Goal: Information Seeking & Learning: Learn about a topic

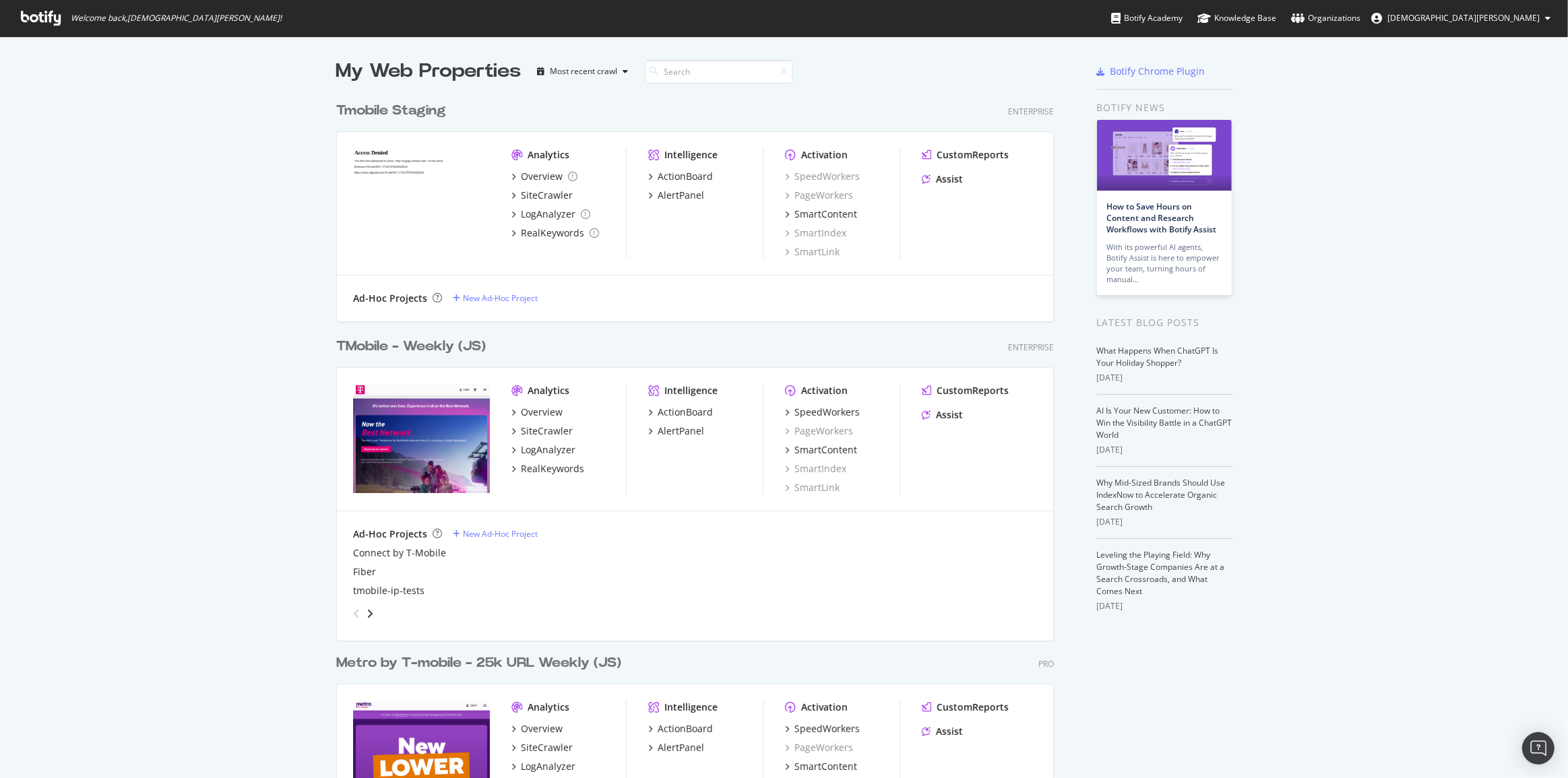
click at [431, 349] on div "TMobile - Weekly (JS)" at bounding box center [410, 346] width 150 height 20
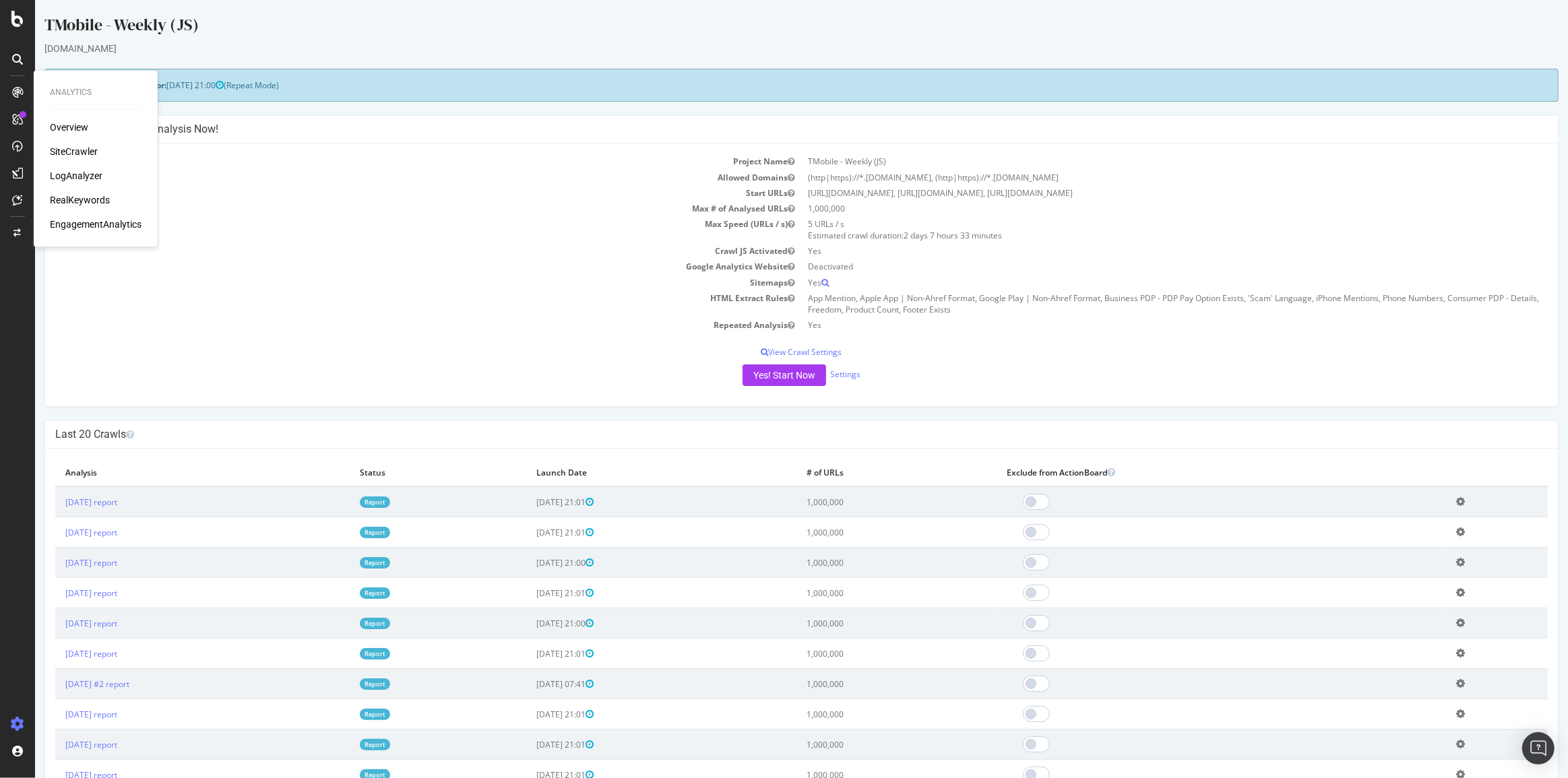
click at [83, 198] on div "RealKeywords" at bounding box center [79, 200] width 60 height 13
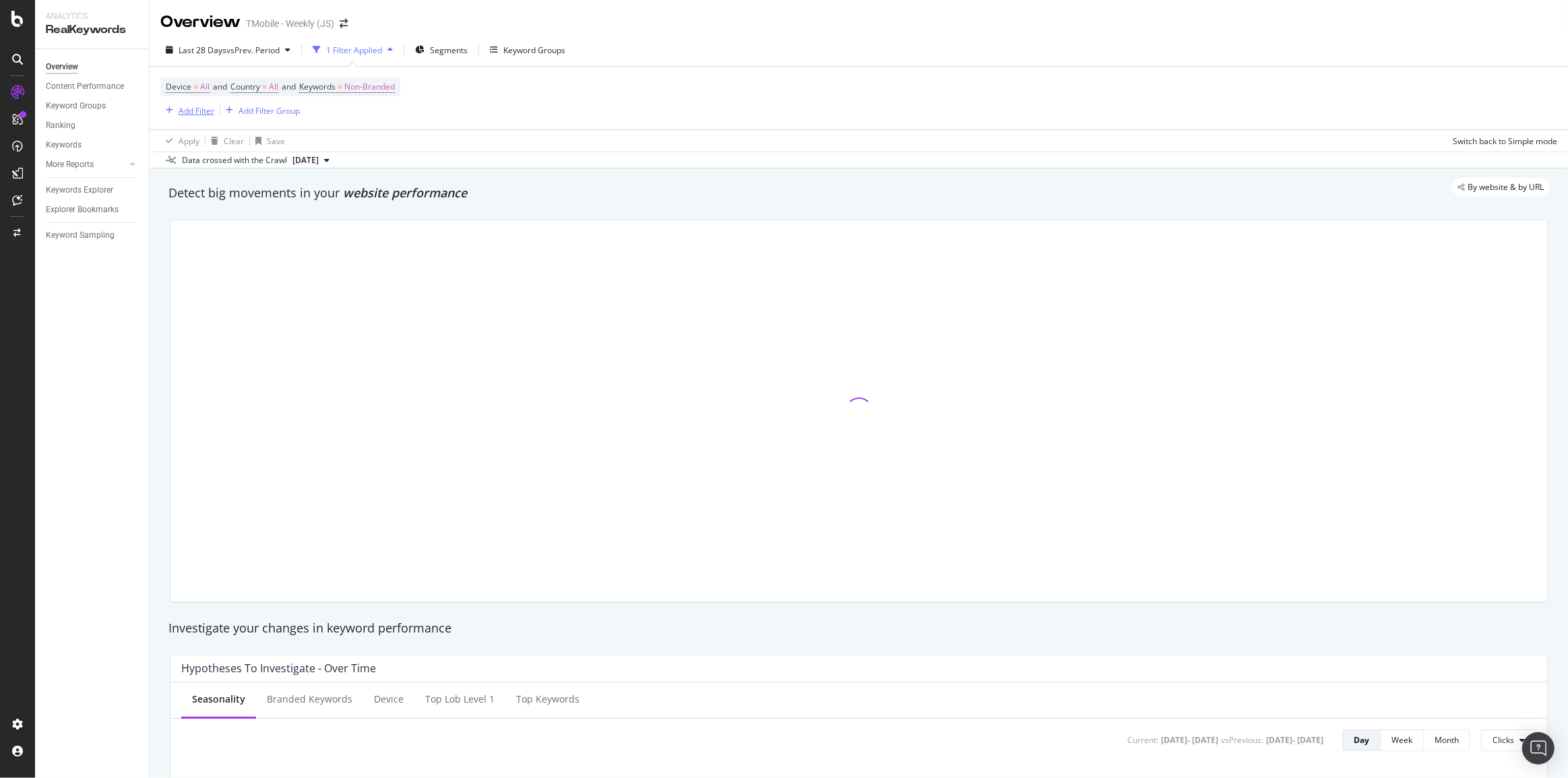
click at [175, 111] on div "button" at bounding box center [169, 110] width 18 height 8
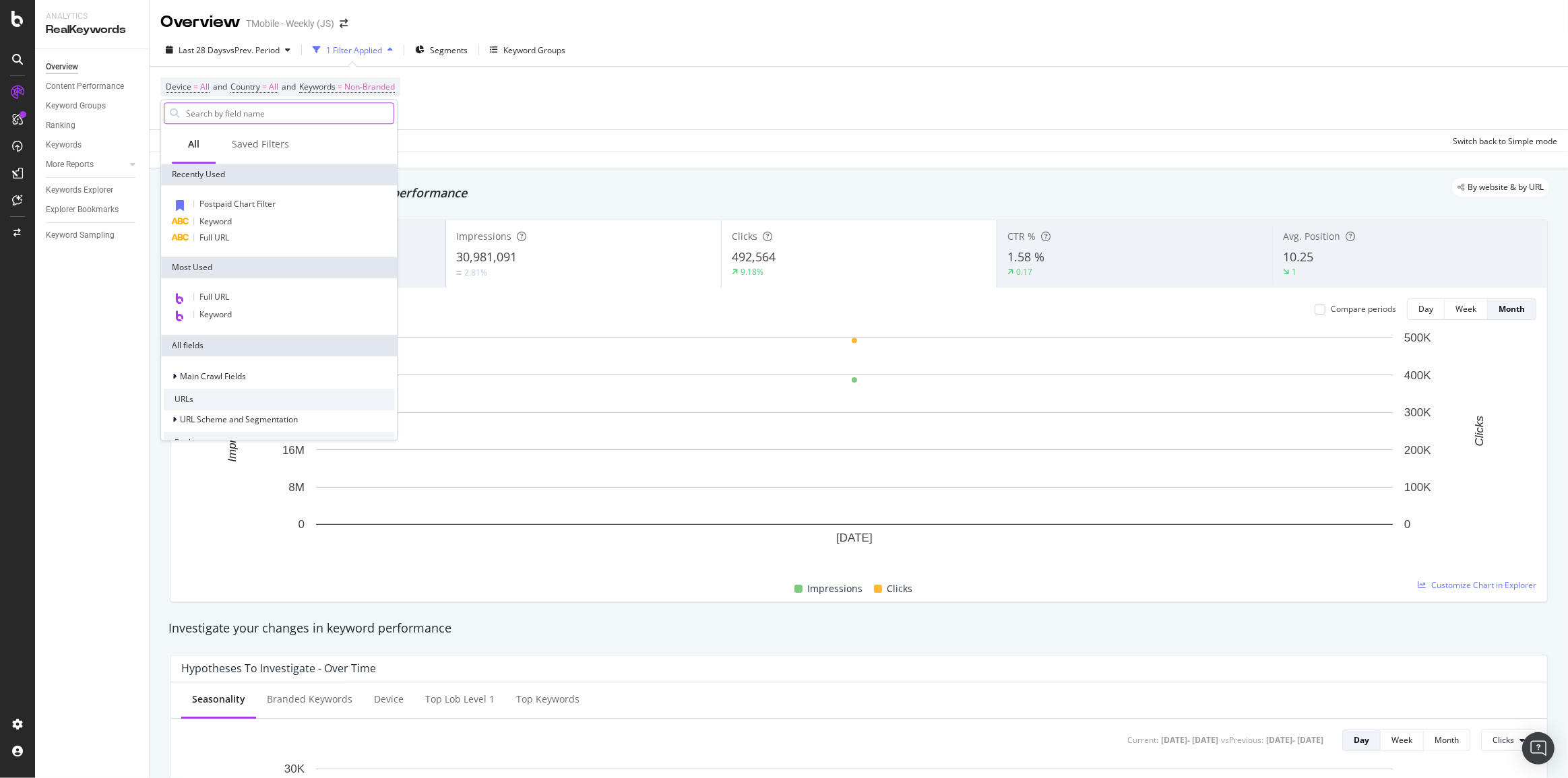
click at [296, 116] on input "text" at bounding box center [289, 113] width 209 height 21
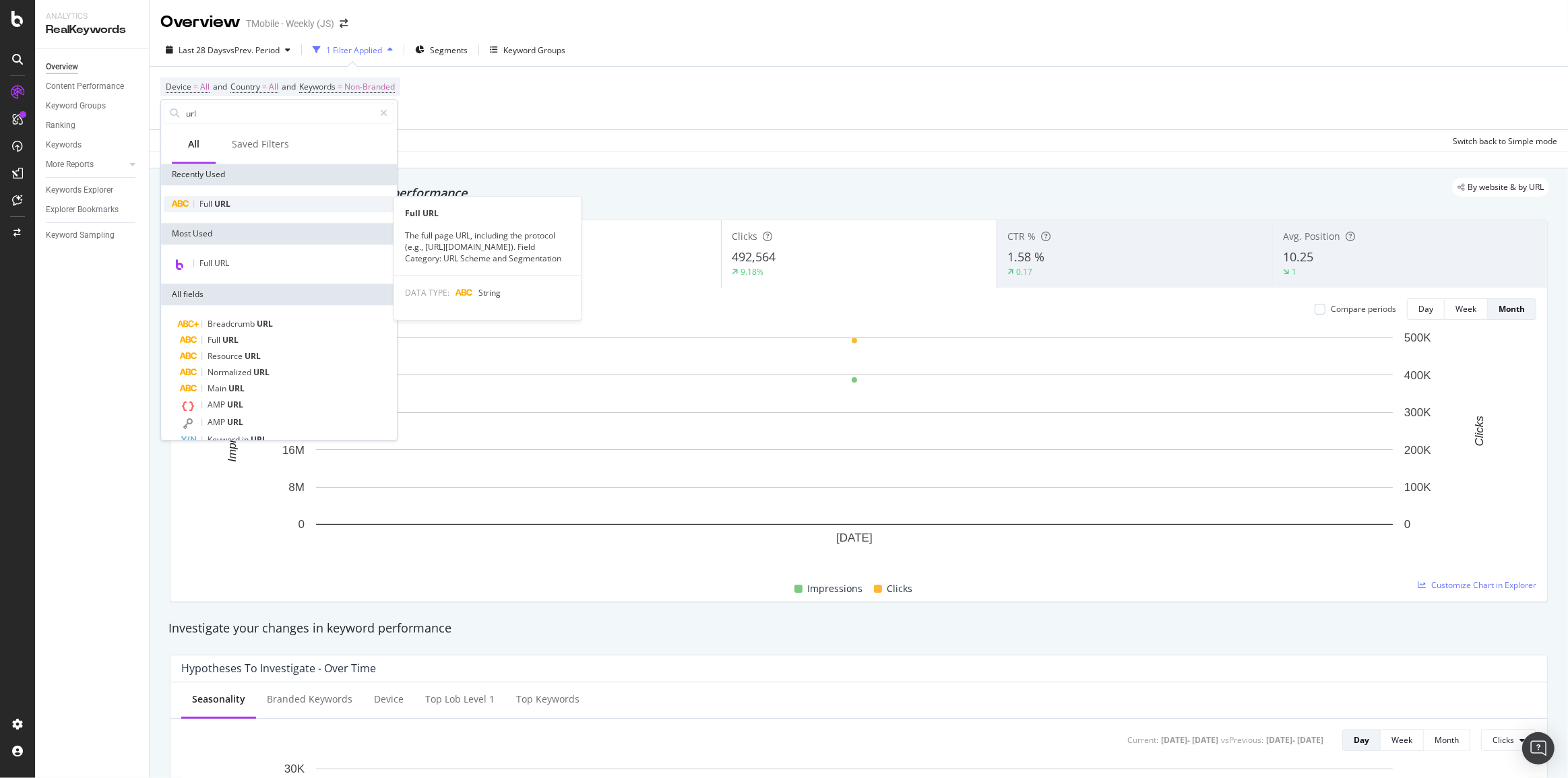
type input "url"
click at [233, 205] on div "Full URL" at bounding box center [279, 204] width 230 height 16
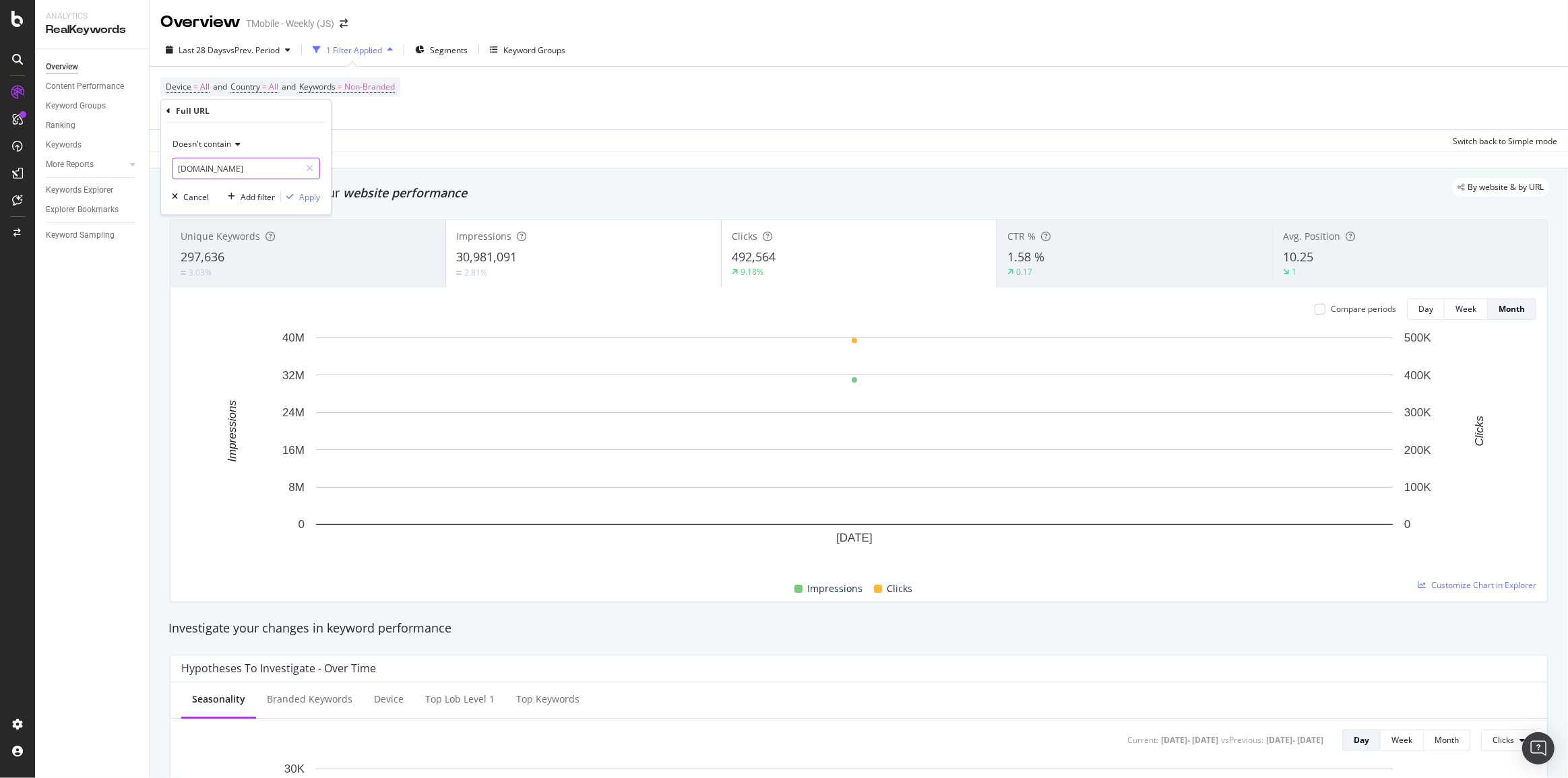
click at [223, 169] on input "prepaid.t-mobile.com" at bounding box center [236, 168] width 128 height 21
paste input "https://prepaid.t-mobile.com/bring-your-own"
type input "https://prepaid.t-mobile.com/bring-your-own"
click at [219, 145] on span "Doesn't contain" at bounding box center [201, 144] width 59 height 11
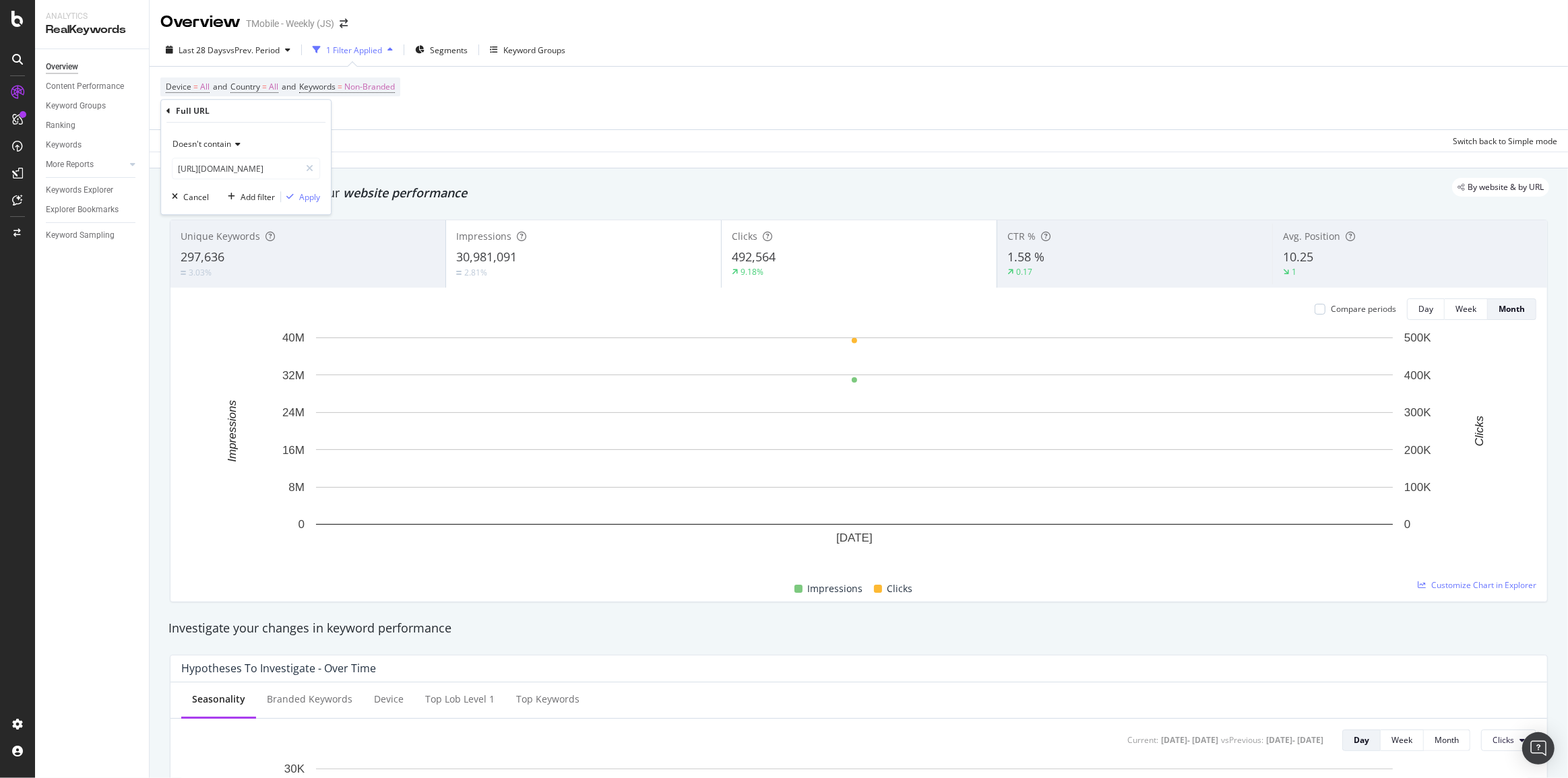
scroll to position [0, 0]
click at [209, 274] on span "Contains" at bounding box center [195, 277] width 33 height 11
click at [302, 194] on div "Apply" at bounding box center [309, 197] width 21 height 11
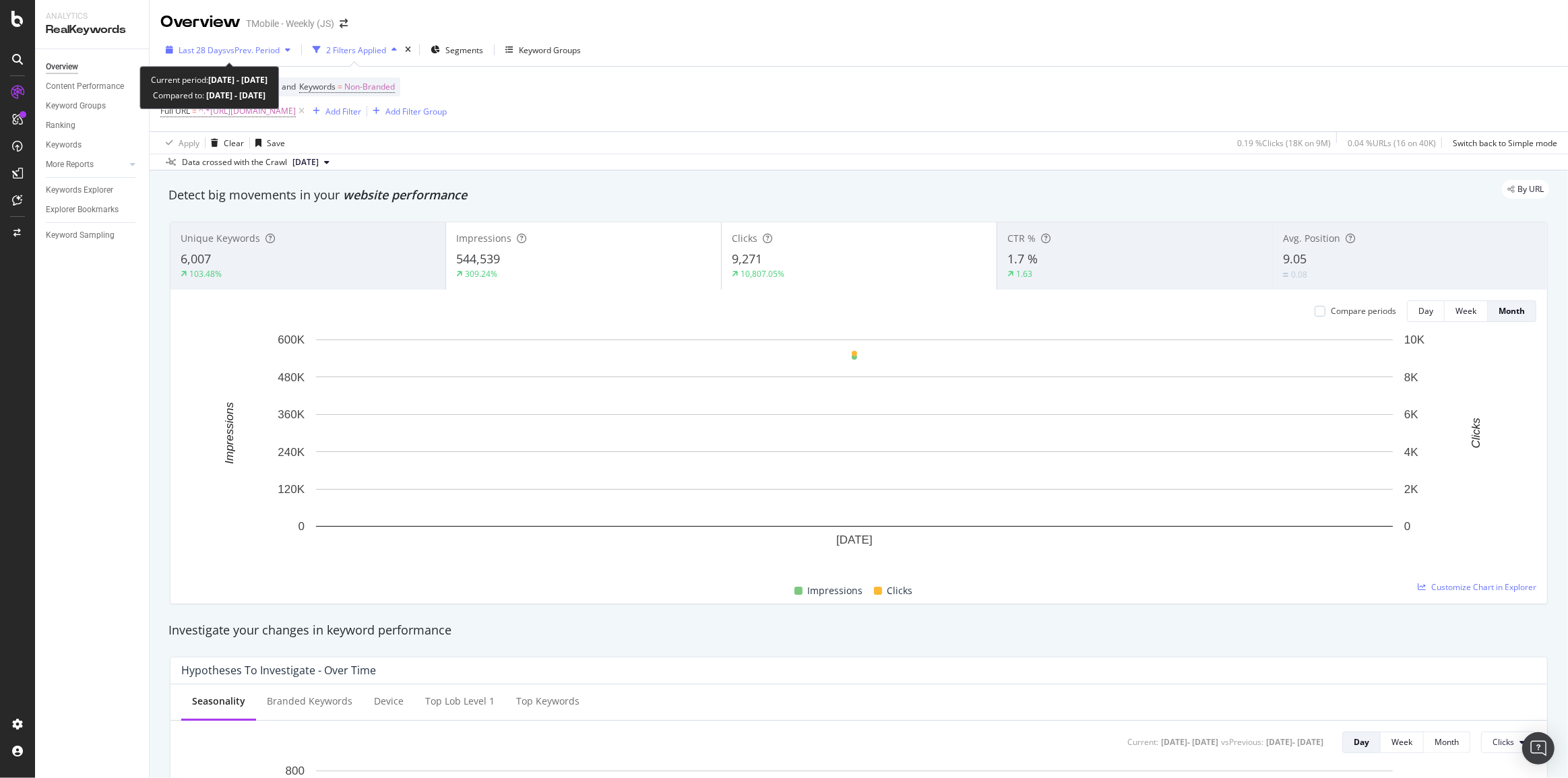
click at [248, 52] on span "vs Prev. Period" at bounding box center [252, 50] width 53 height 11
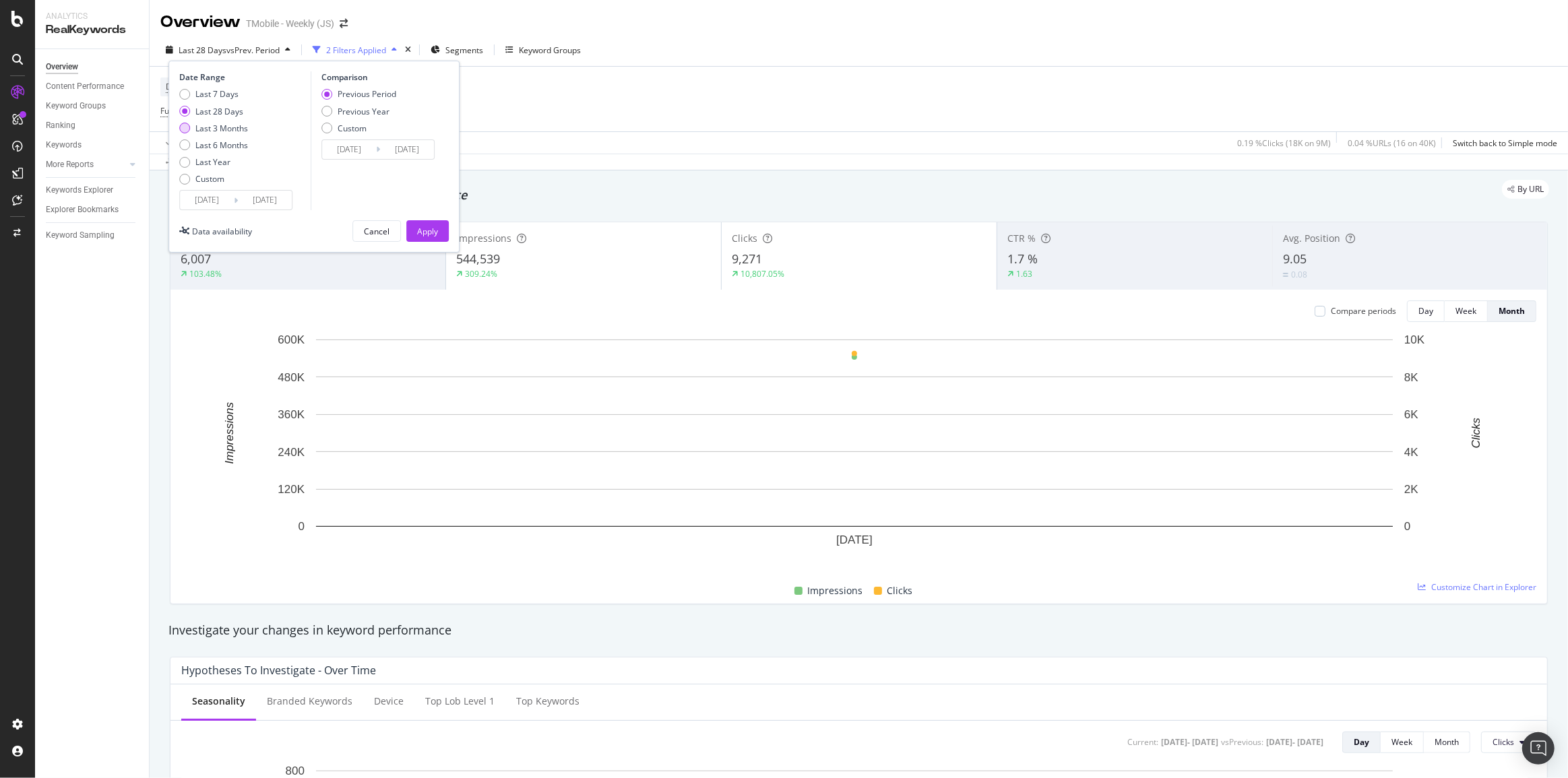
click at [229, 126] on div "Last 3 Months" at bounding box center [222, 128] width 52 height 11
type input "2025/06/01"
type input "2025/03/01"
type input "2025/05/31"
click at [226, 106] on div "Last 28 Days" at bounding box center [219, 111] width 47 height 11
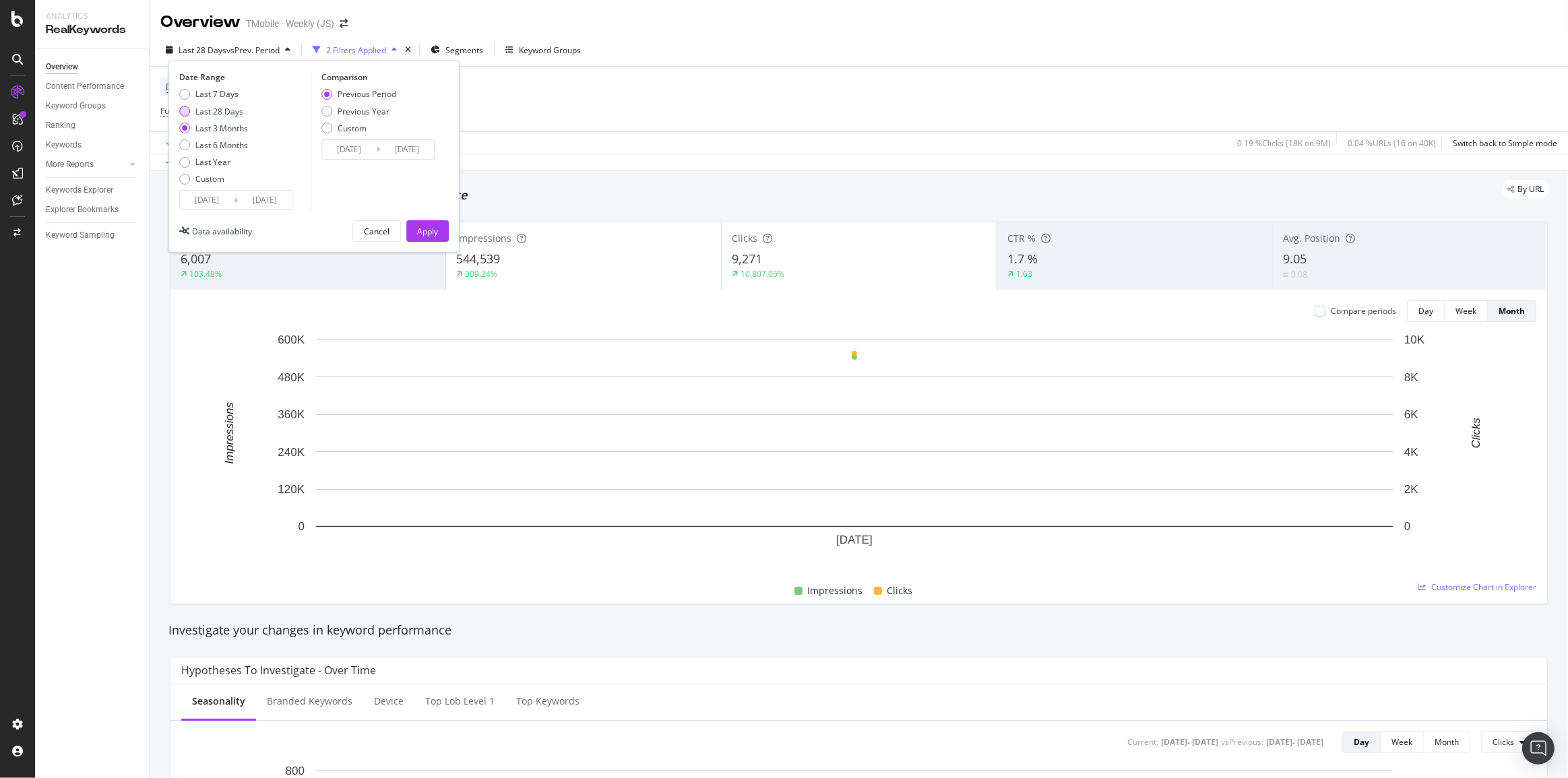
type input "2025/08/04"
type input "2025/07/07"
type input "2025/08/03"
click at [431, 230] on div "Apply" at bounding box center [427, 231] width 21 height 11
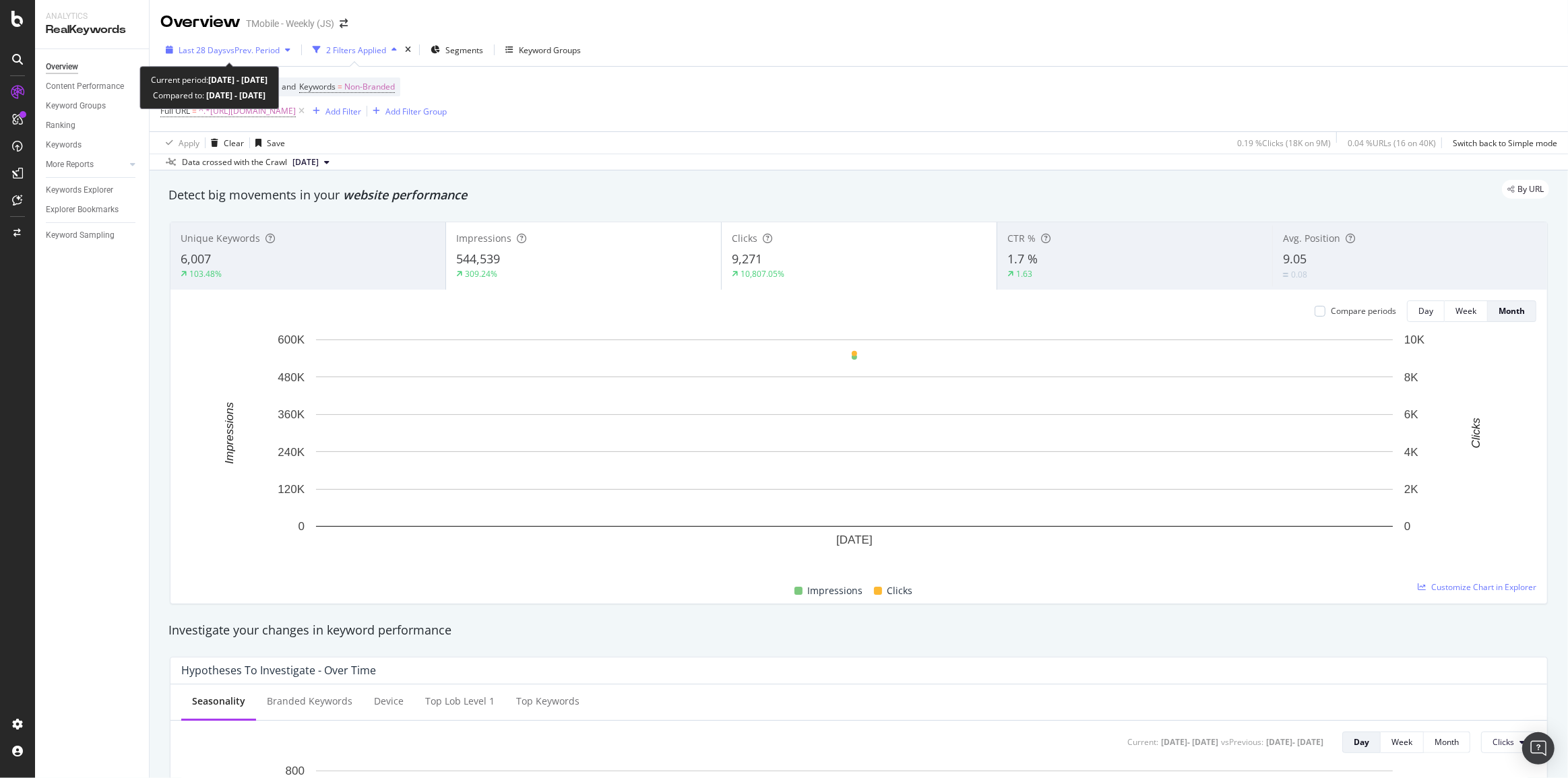
click at [256, 52] on span "vs Prev. Period" at bounding box center [252, 50] width 53 height 11
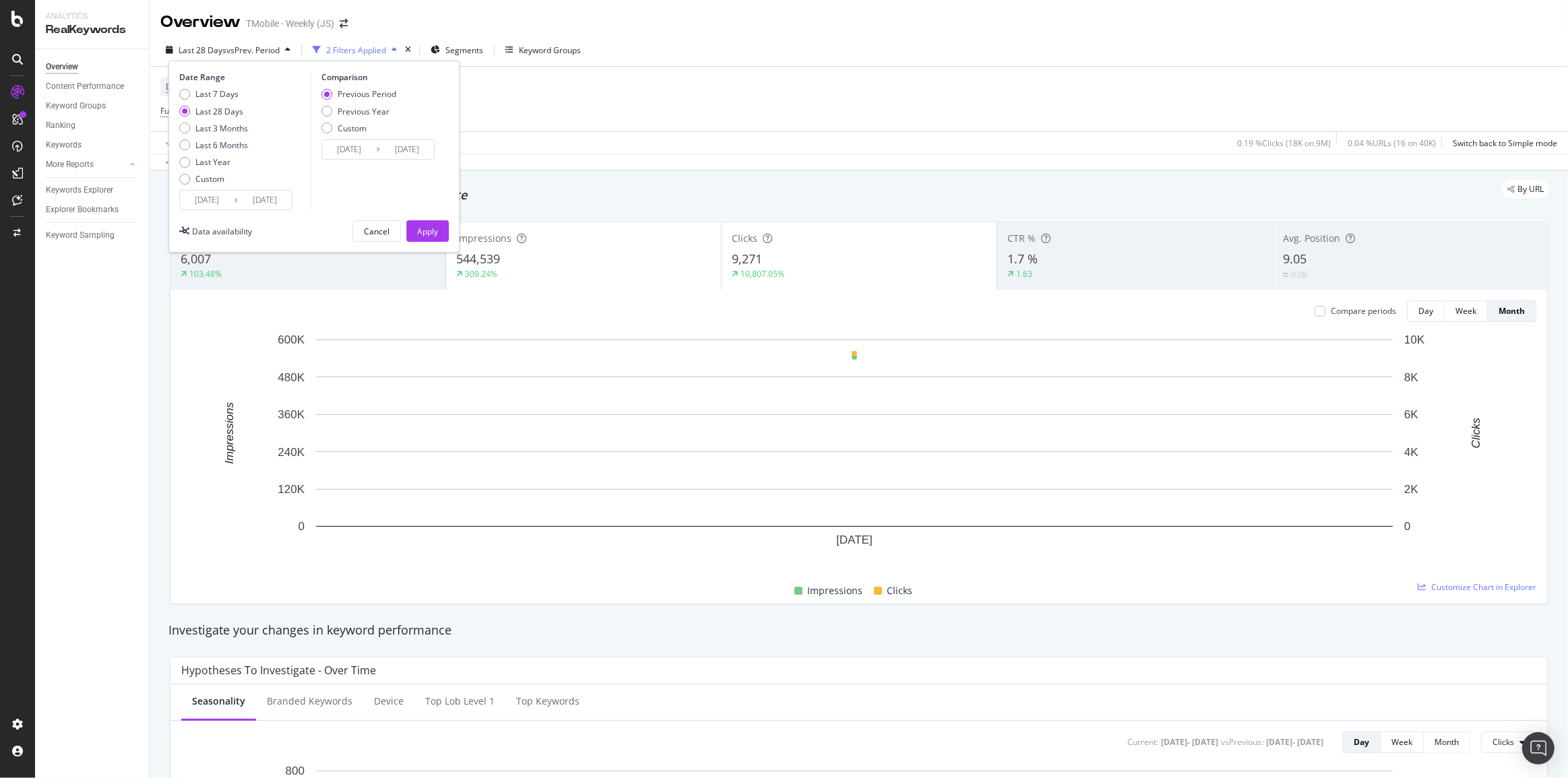
click at [208, 200] on input "2025/08/04" at bounding box center [207, 200] width 54 height 19
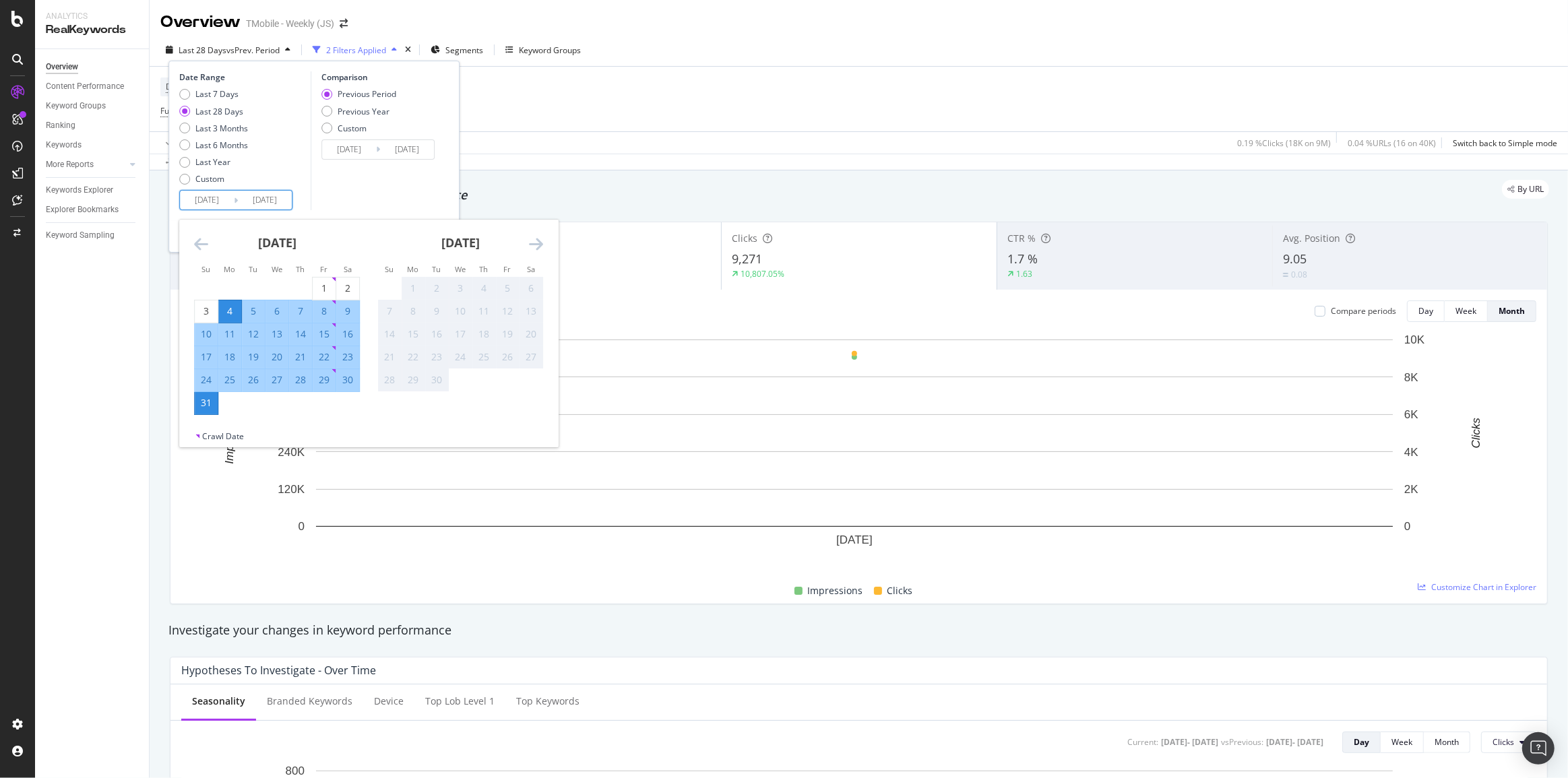
click at [201, 250] on icon "Move backward to switch to the previous month." at bounding box center [201, 244] width 14 height 16
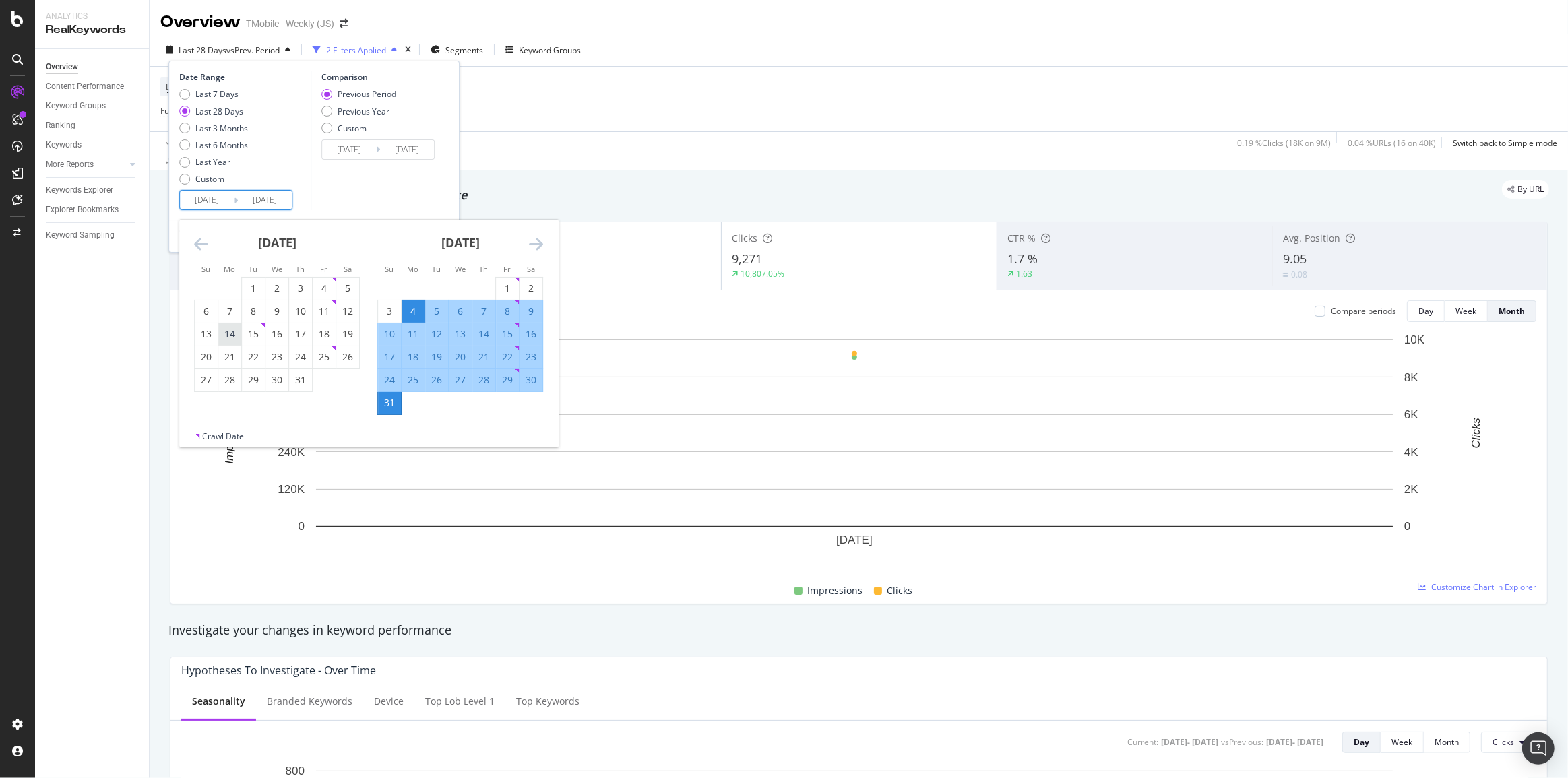
click at [236, 336] on div "14" at bounding box center [230, 334] width 23 height 13
type input "2025/07/14"
type input "2025/05/26"
type input "2025/07/13"
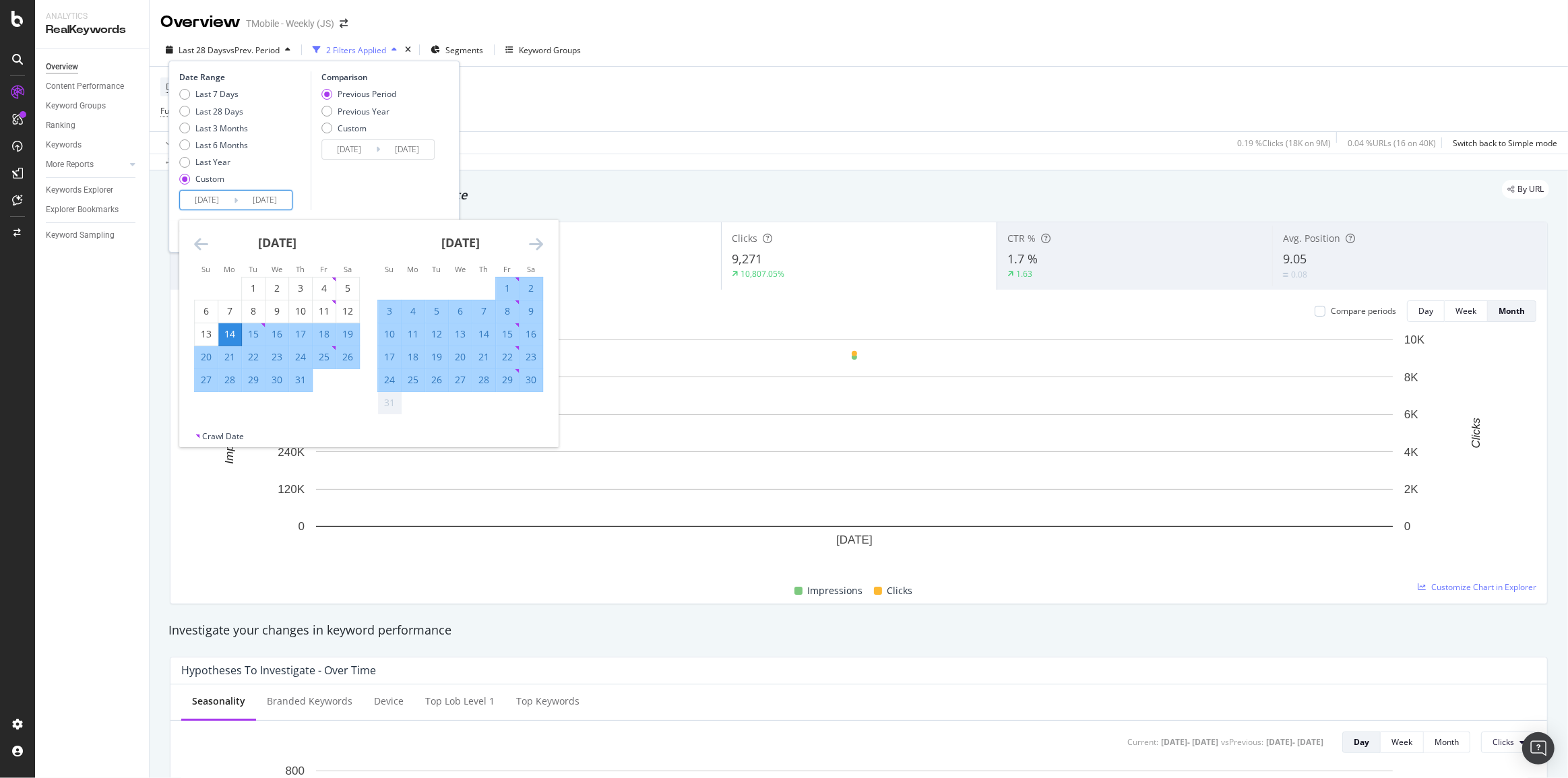
click at [458, 334] on div "13" at bounding box center [460, 334] width 23 height 13
type input "2025/08/13"
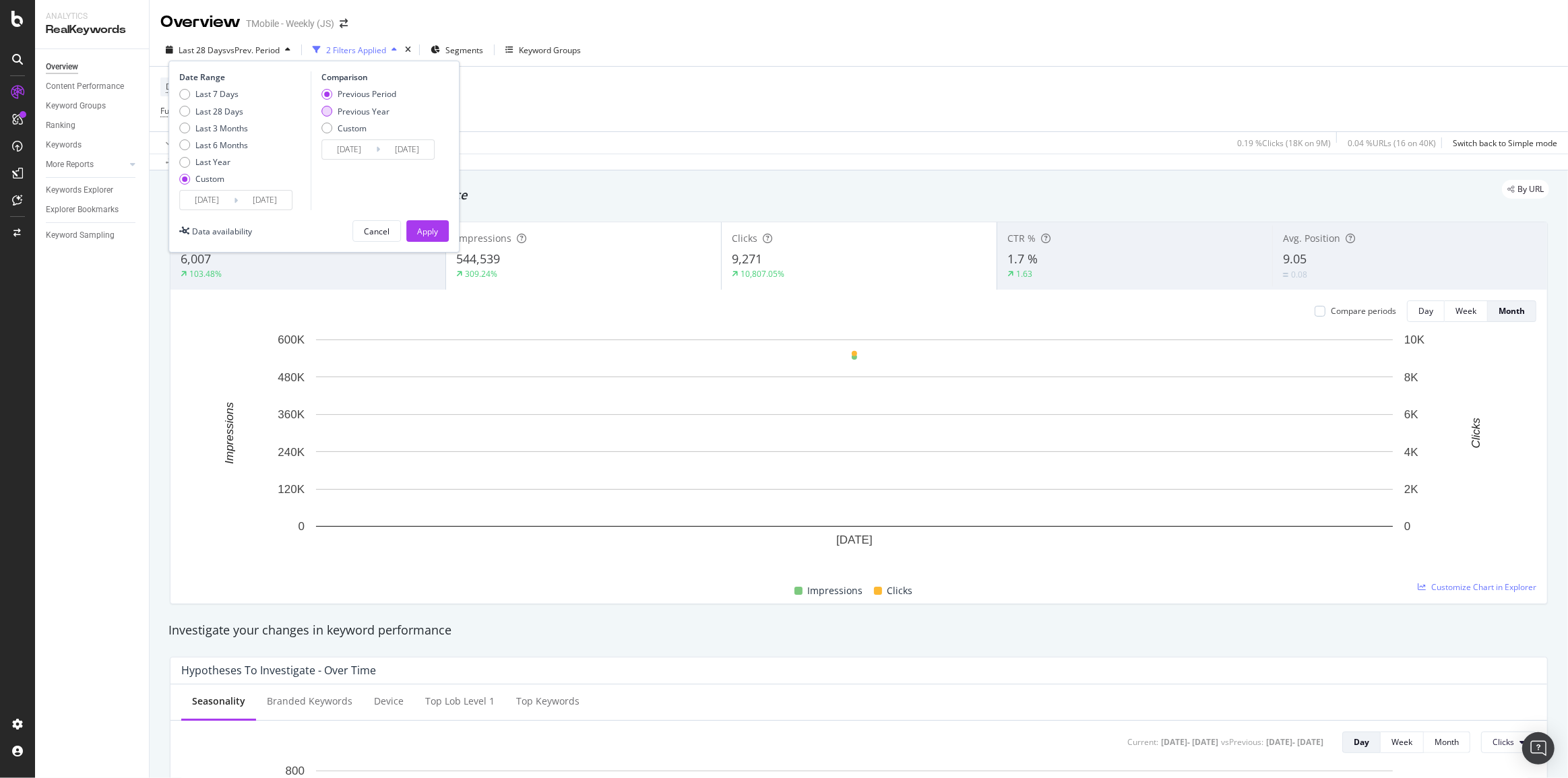
click at [352, 109] on div "Previous Year" at bounding box center [363, 111] width 52 height 11
type input "2024/07/15"
type input "2024/08/14"
click at [354, 94] on div "Previous Period" at bounding box center [366, 94] width 59 height 11
type input "2025/06/13"
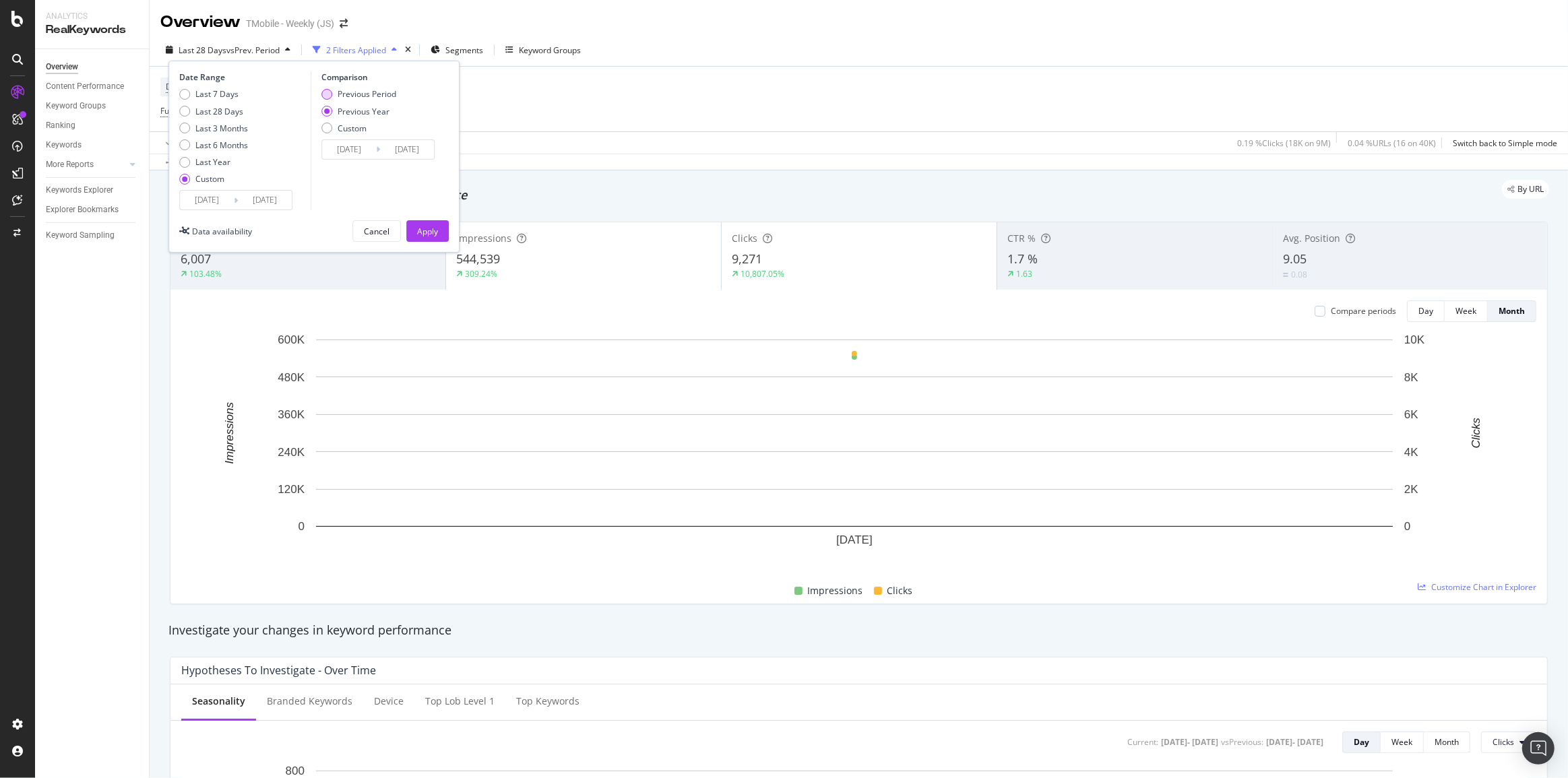
type input "2025/07/13"
click at [425, 237] on div "Apply" at bounding box center [427, 231] width 21 height 21
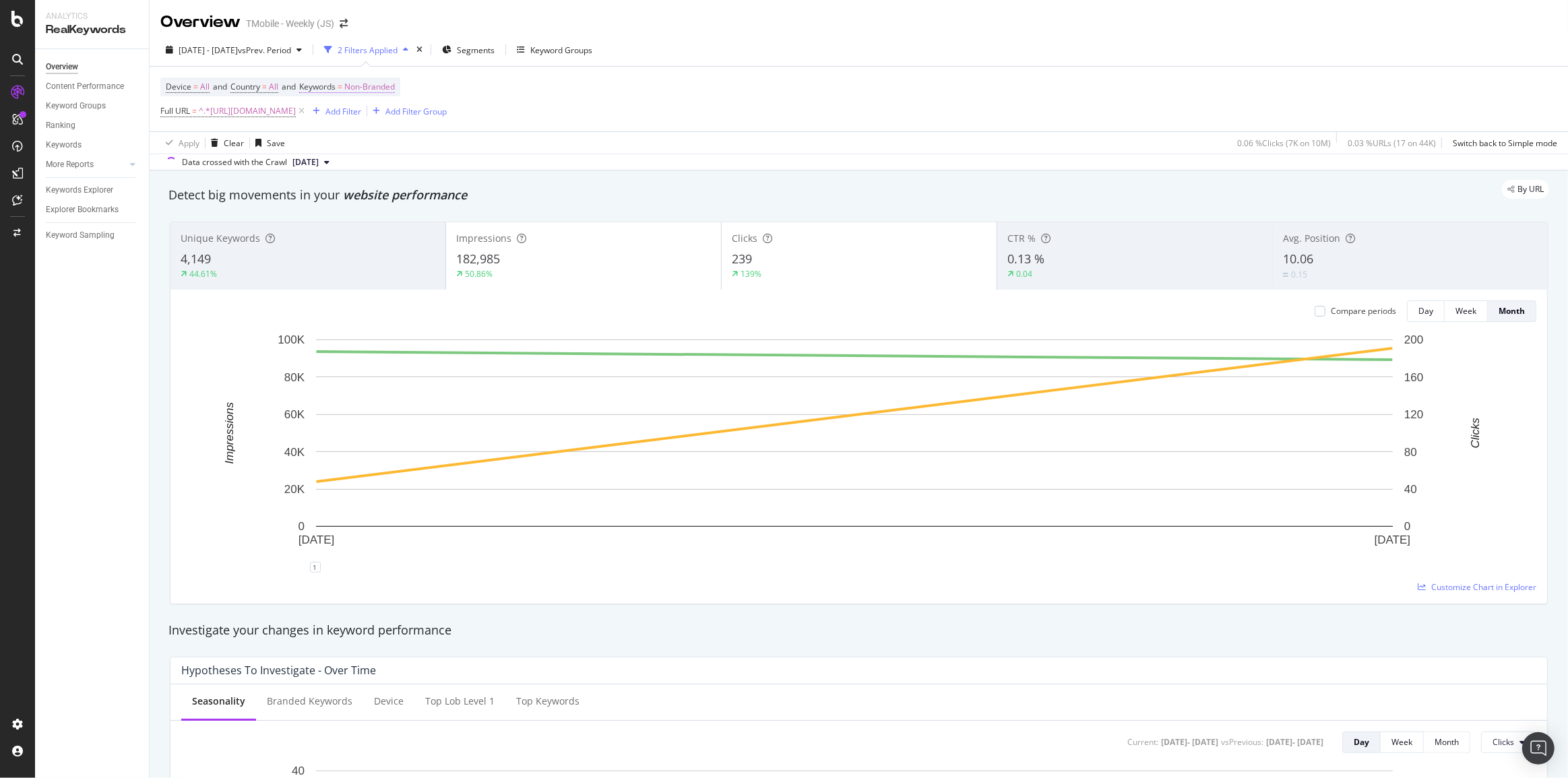
click at [378, 94] on span "Non-Branded" at bounding box center [369, 86] width 50 height 19
click at [371, 119] on span "Non-Branded" at bounding box center [347, 118] width 56 height 11
click at [352, 221] on span "All" at bounding box center [400, 222] width 138 height 12
click at [453, 145] on div "Apply" at bounding box center [456, 147] width 21 height 11
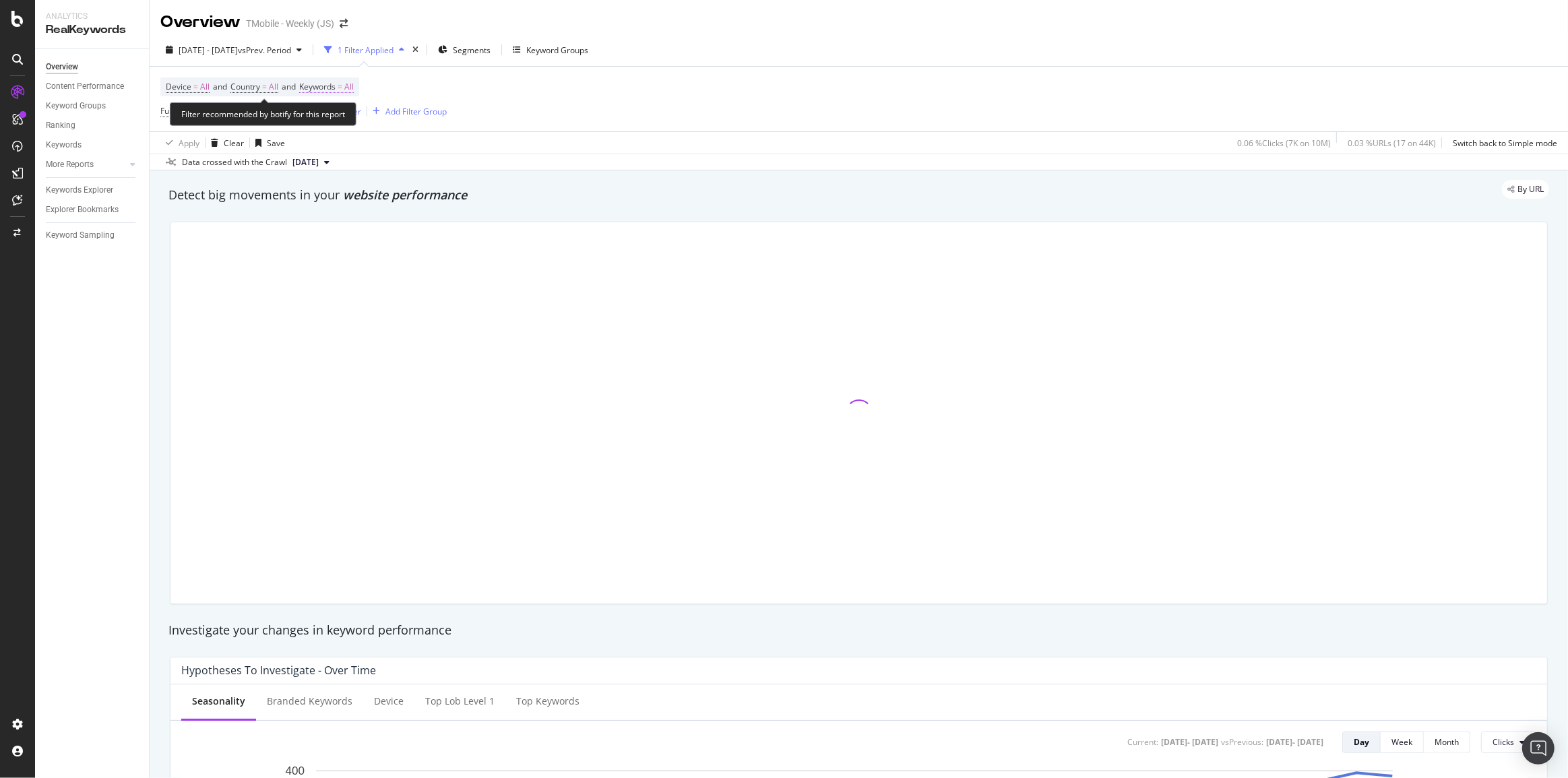
click at [353, 88] on span "All" at bounding box center [349, 86] width 9 height 19
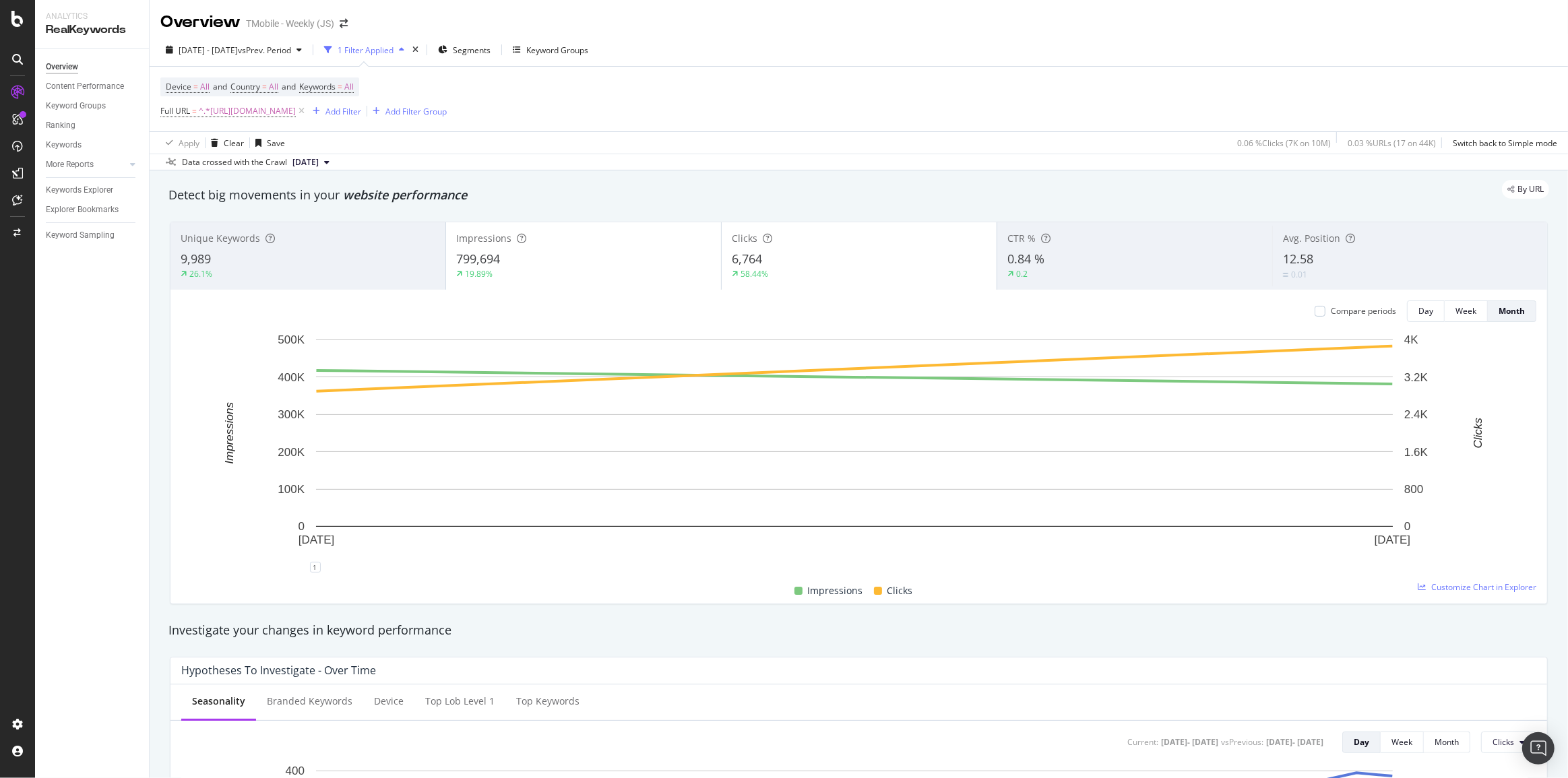
click at [898, 128] on div "Device = All and Country = All and Keywords = All Full URL = ^.*https://prepaid…" at bounding box center [858, 98] width 1396 height 64
click at [361, 111] on div "Add Filter" at bounding box center [343, 111] width 35 height 11
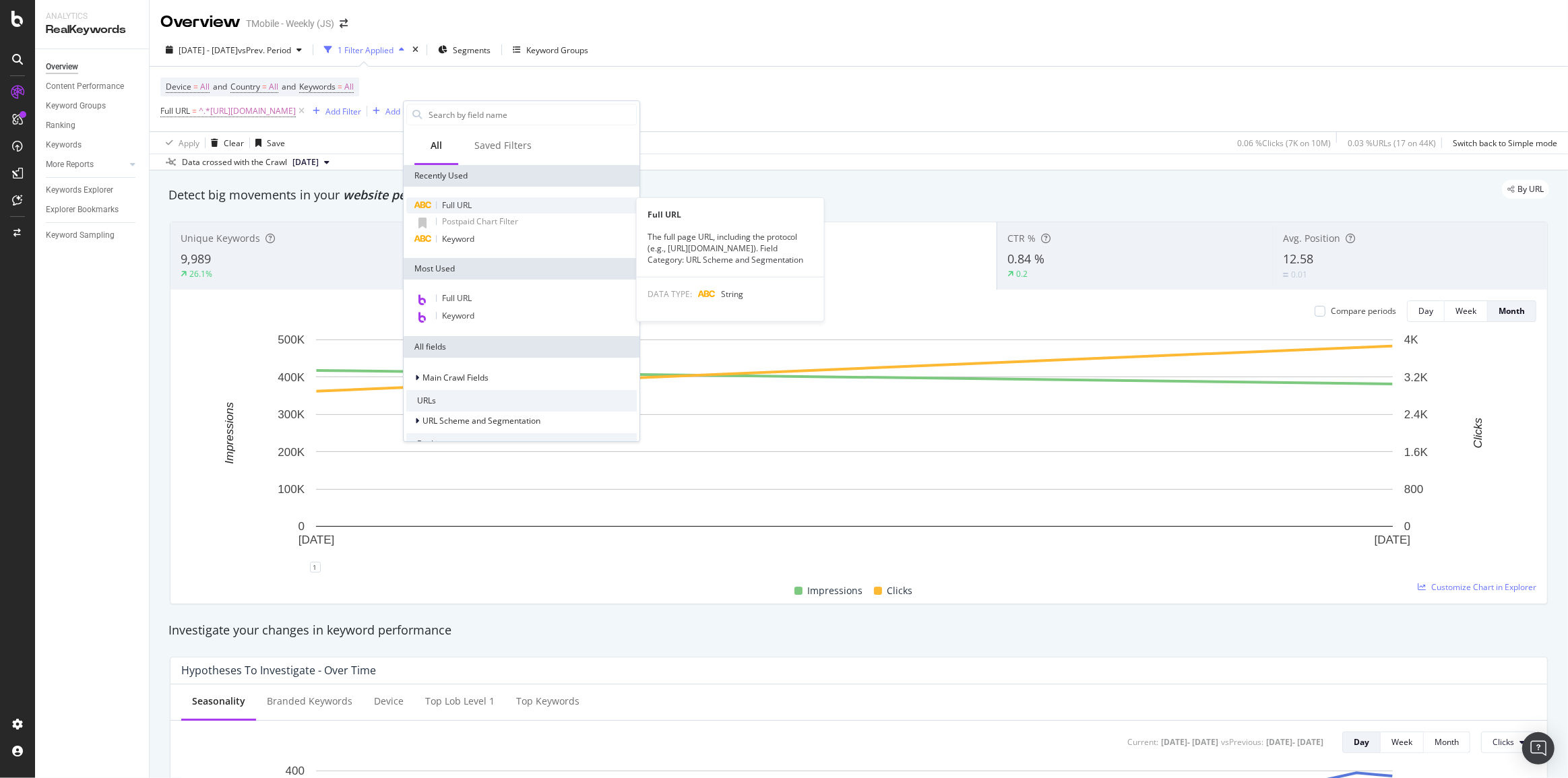
click at [457, 203] on span "Full URL" at bounding box center [457, 205] width 30 height 11
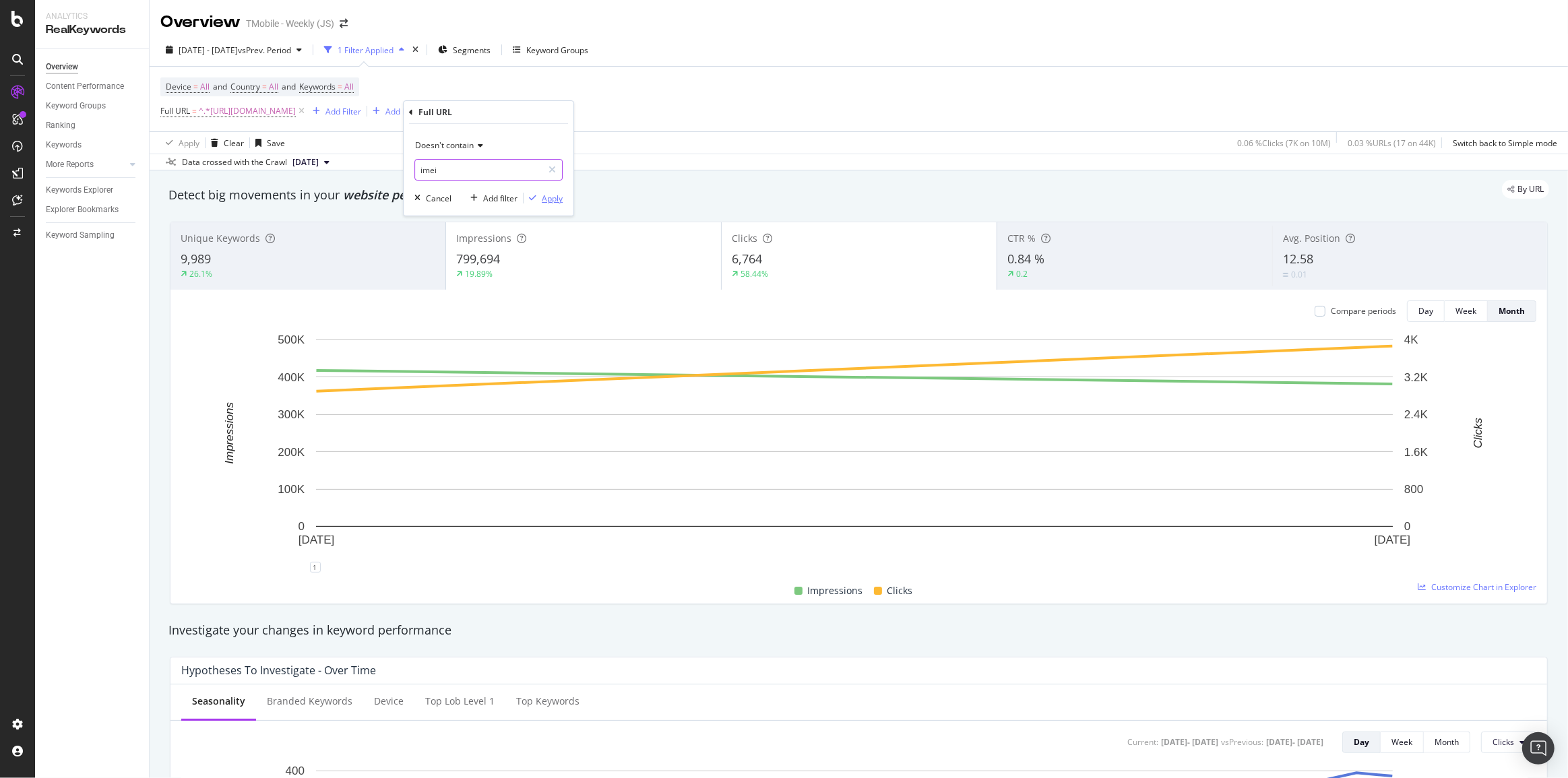
type input "imei"
click at [550, 198] on div "Apply" at bounding box center [551, 198] width 21 height 11
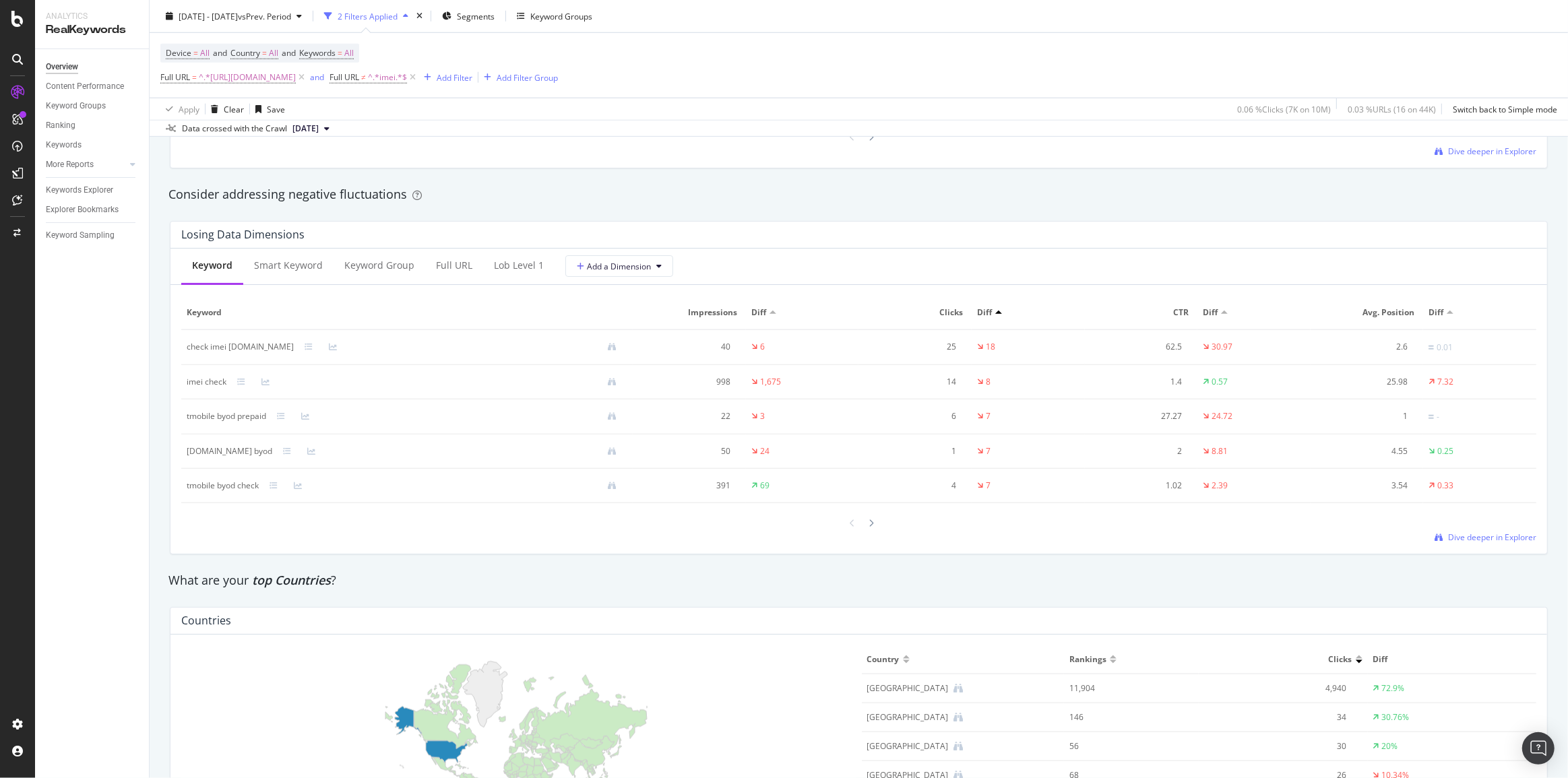
scroll to position [1530, 0]
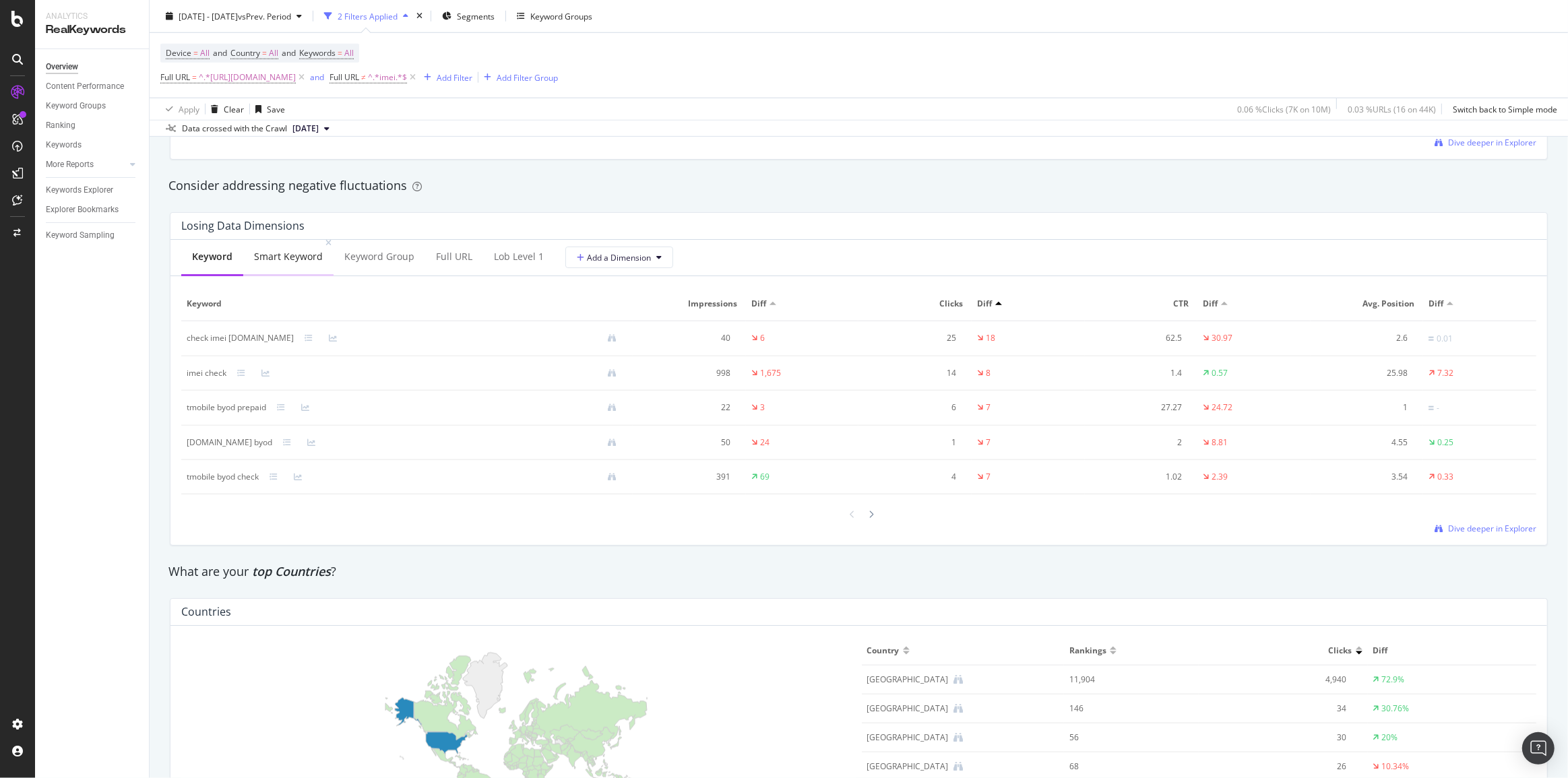
click at [303, 266] on div "Smart Keyword" at bounding box center [288, 257] width 90 height 37
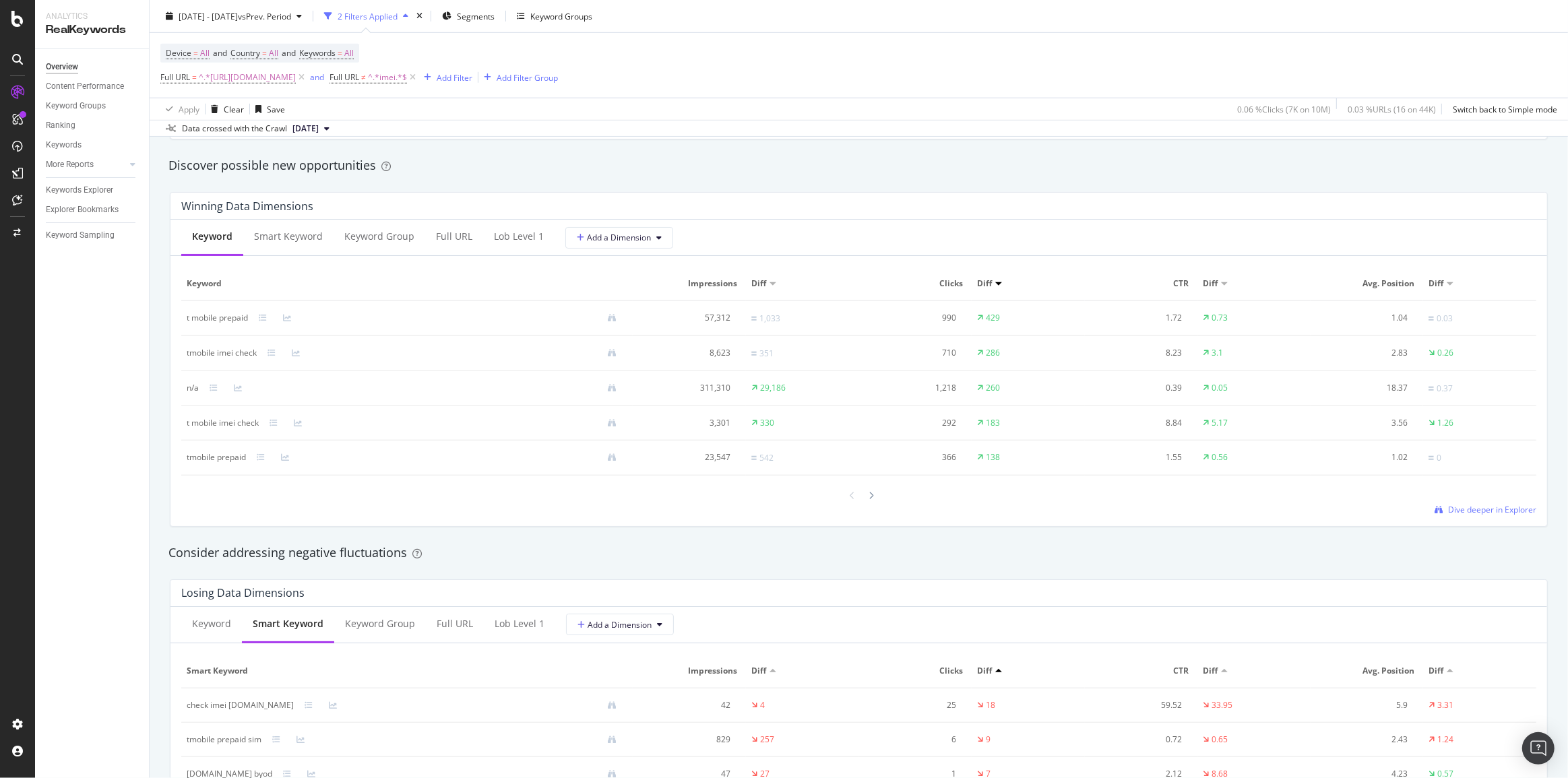
scroll to position [1102, 0]
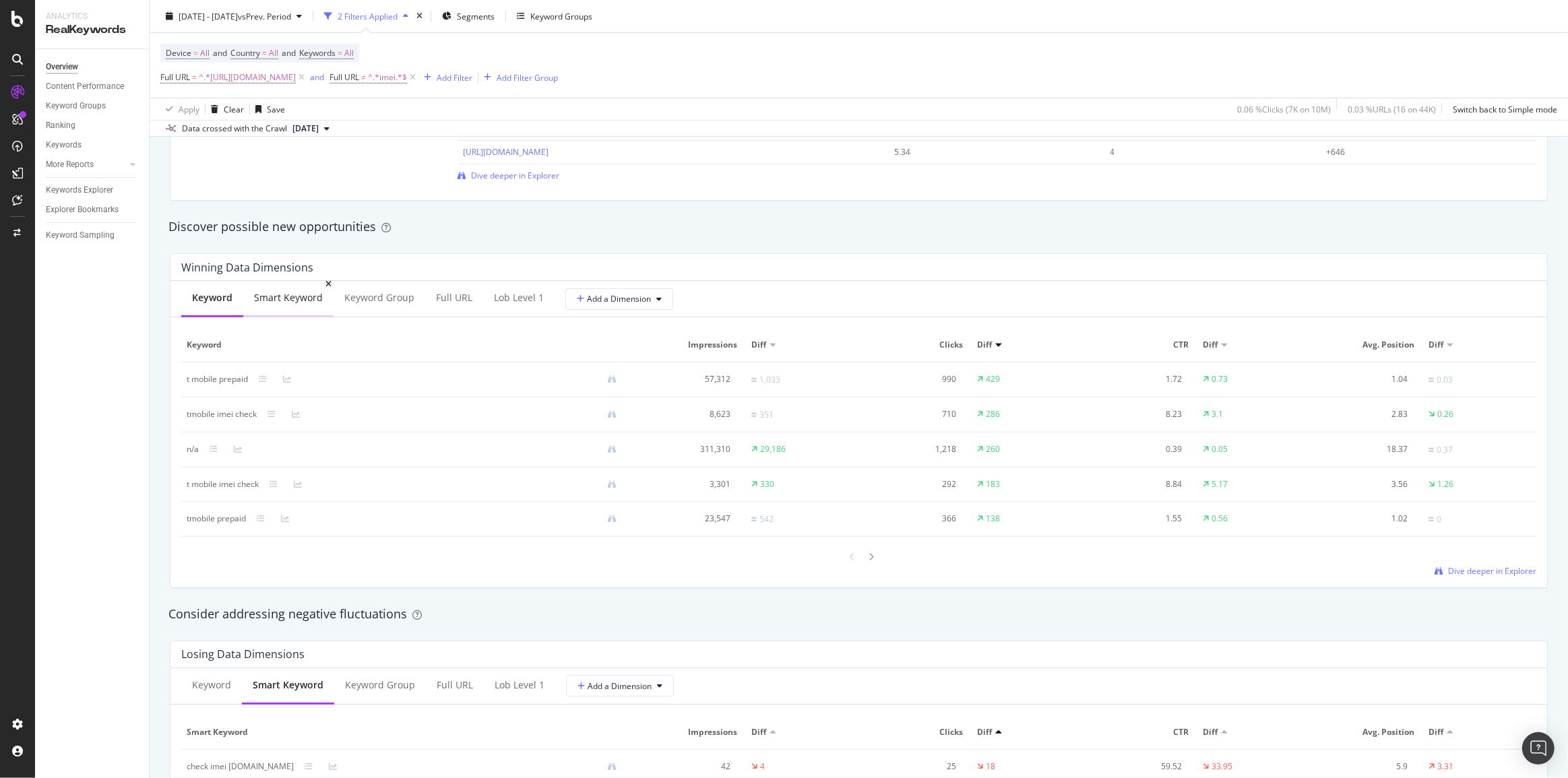
click at [296, 302] on div "Smart Keyword" at bounding box center [288, 298] width 69 height 13
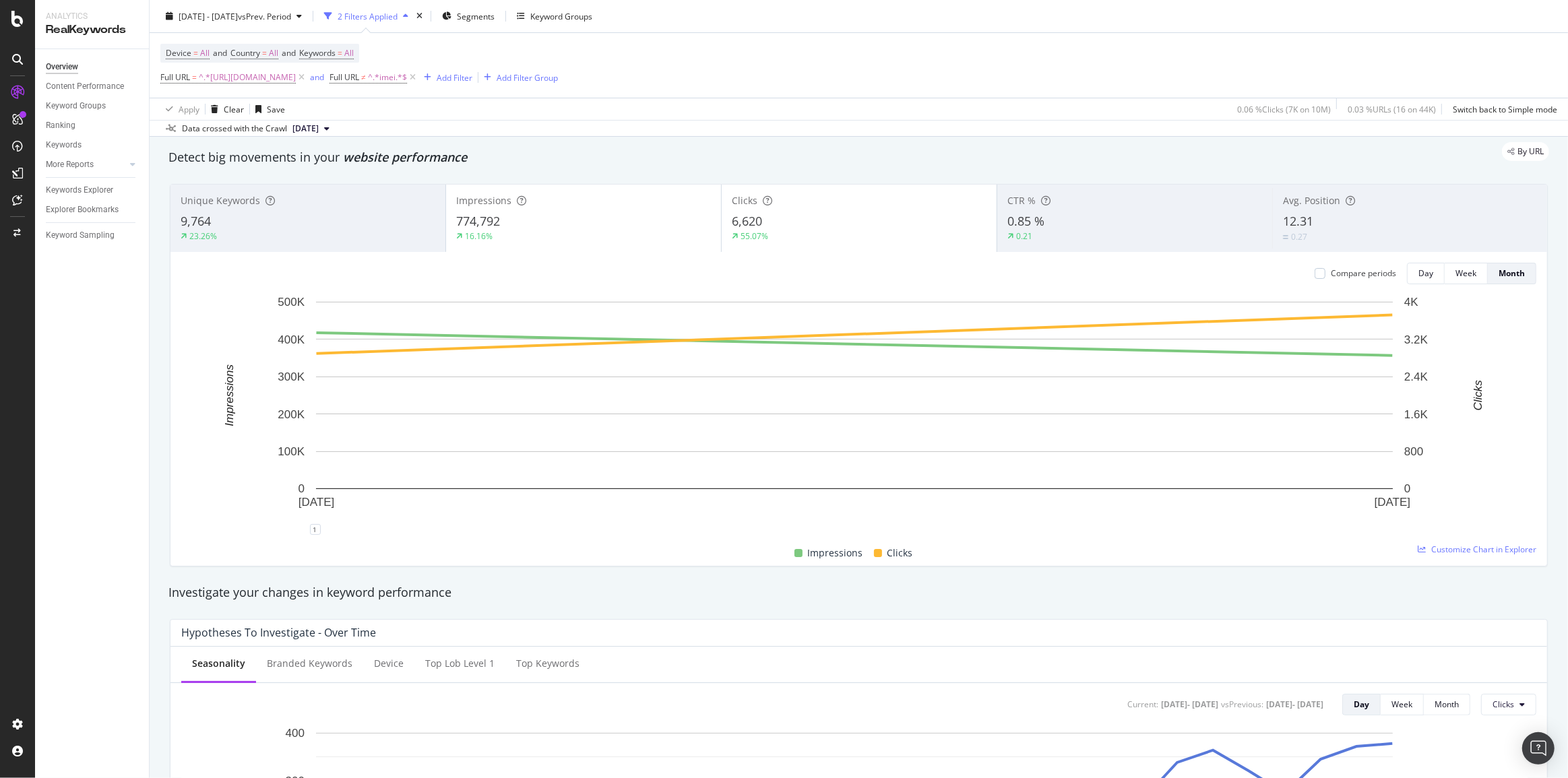
scroll to position [0, 0]
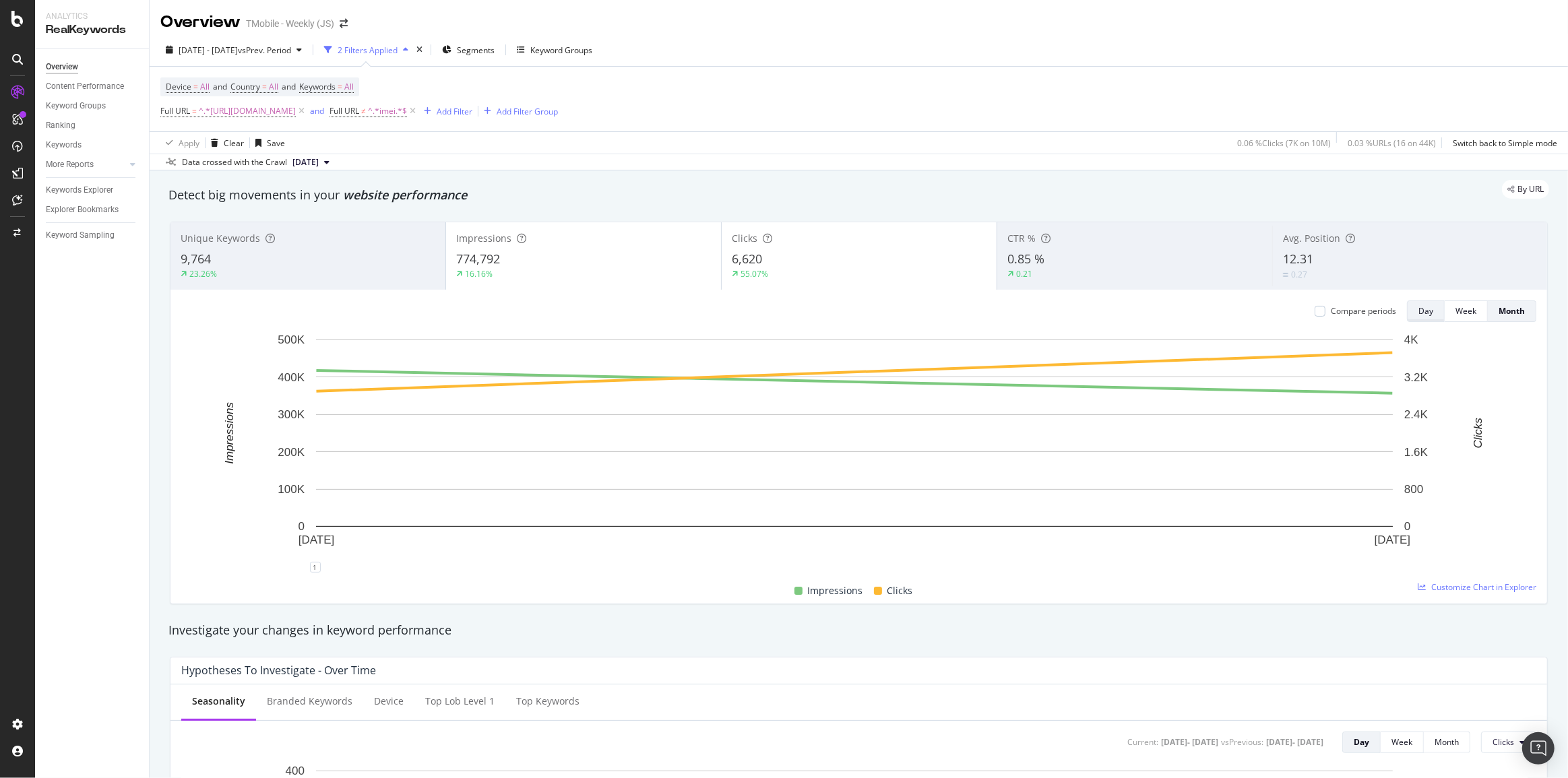
click at [1420, 314] on div "Day" at bounding box center [1426, 311] width 15 height 11
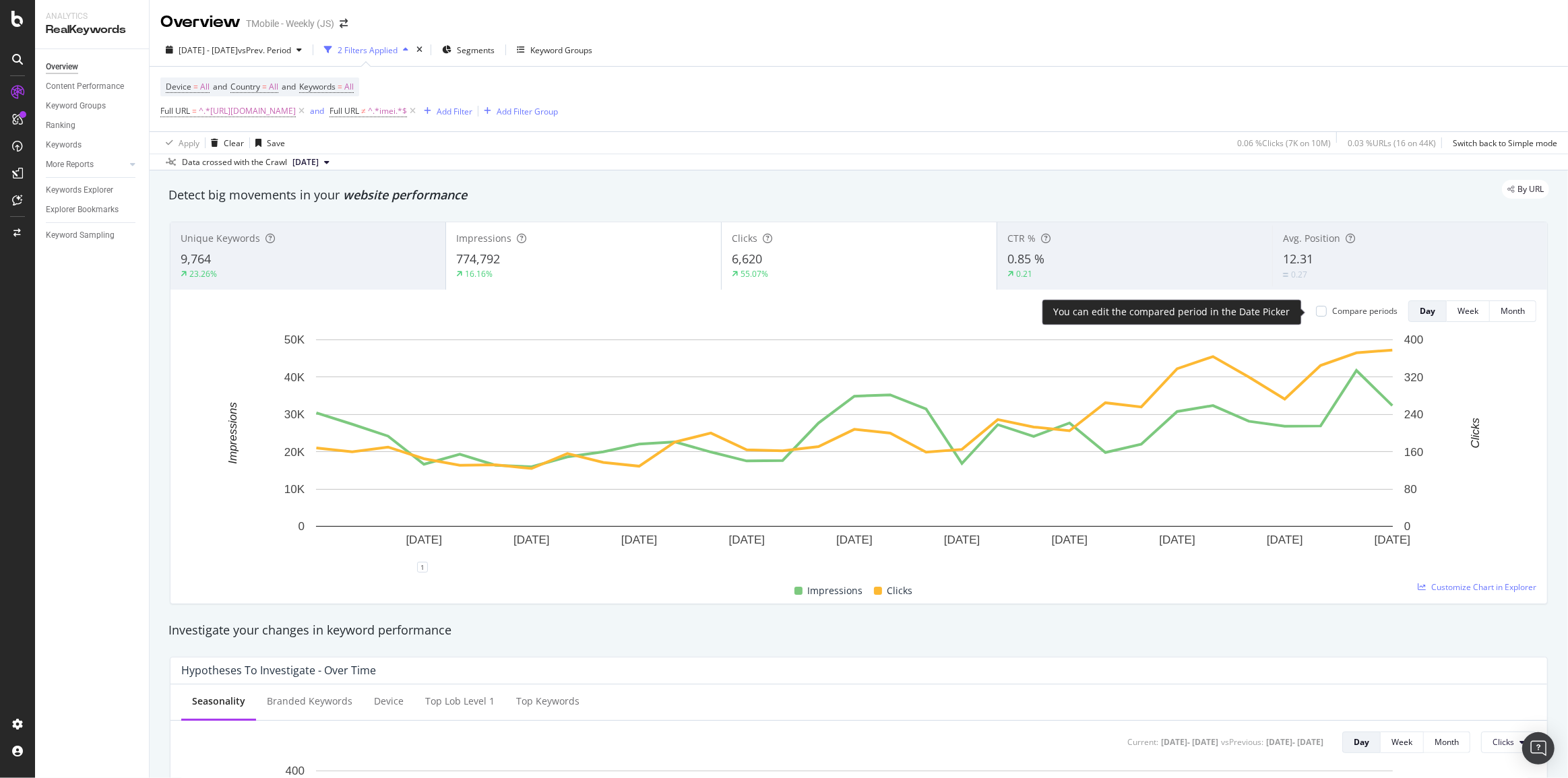
click at [1318, 311] on div "Compare periods" at bounding box center [1356, 311] width 82 height 11
click at [1316, 312] on div at bounding box center [1321, 311] width 11 height 11
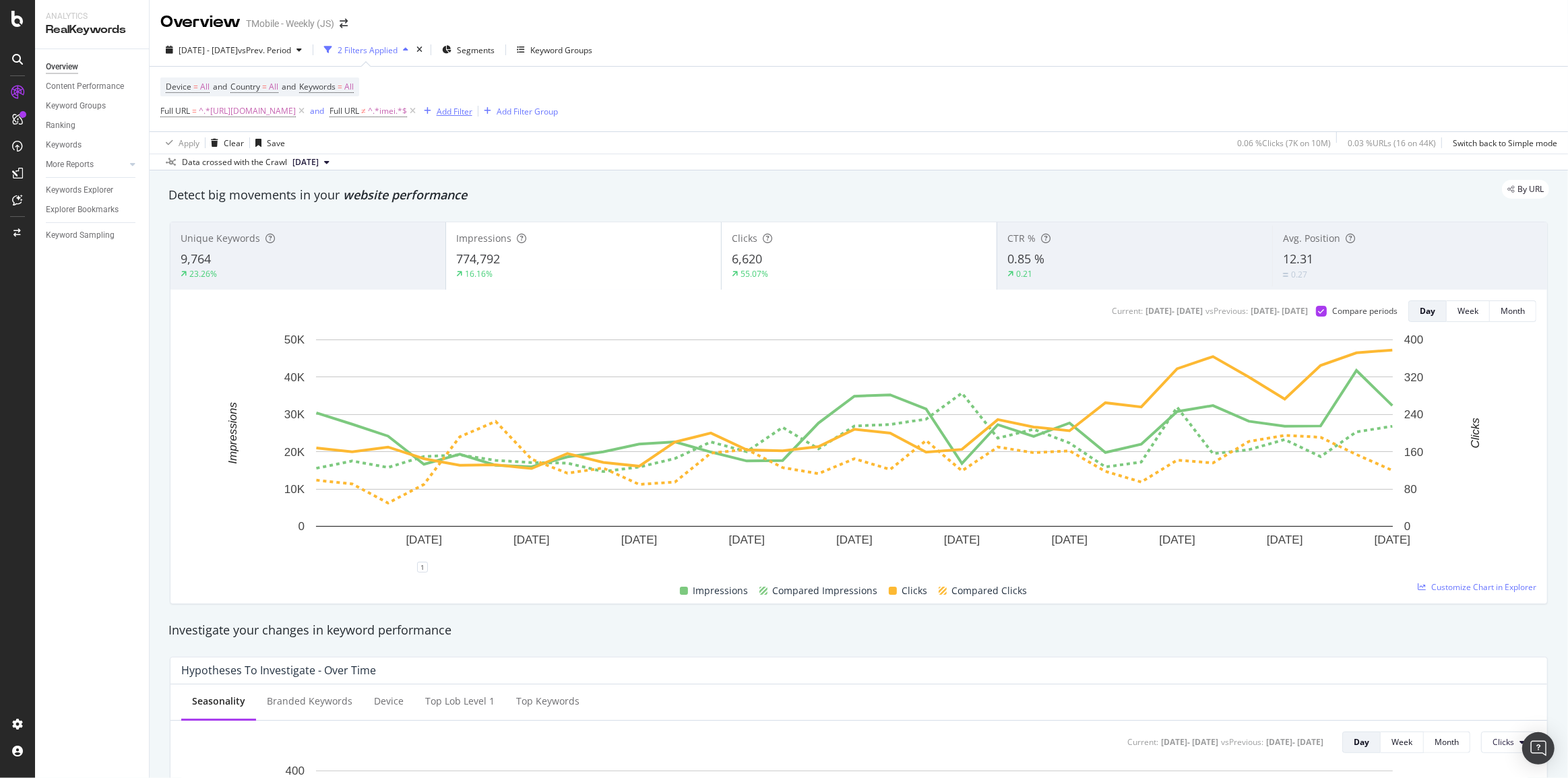
click at [472, 108] on div "Add Filter" at bounding box center [454, 111] width 35 height 11
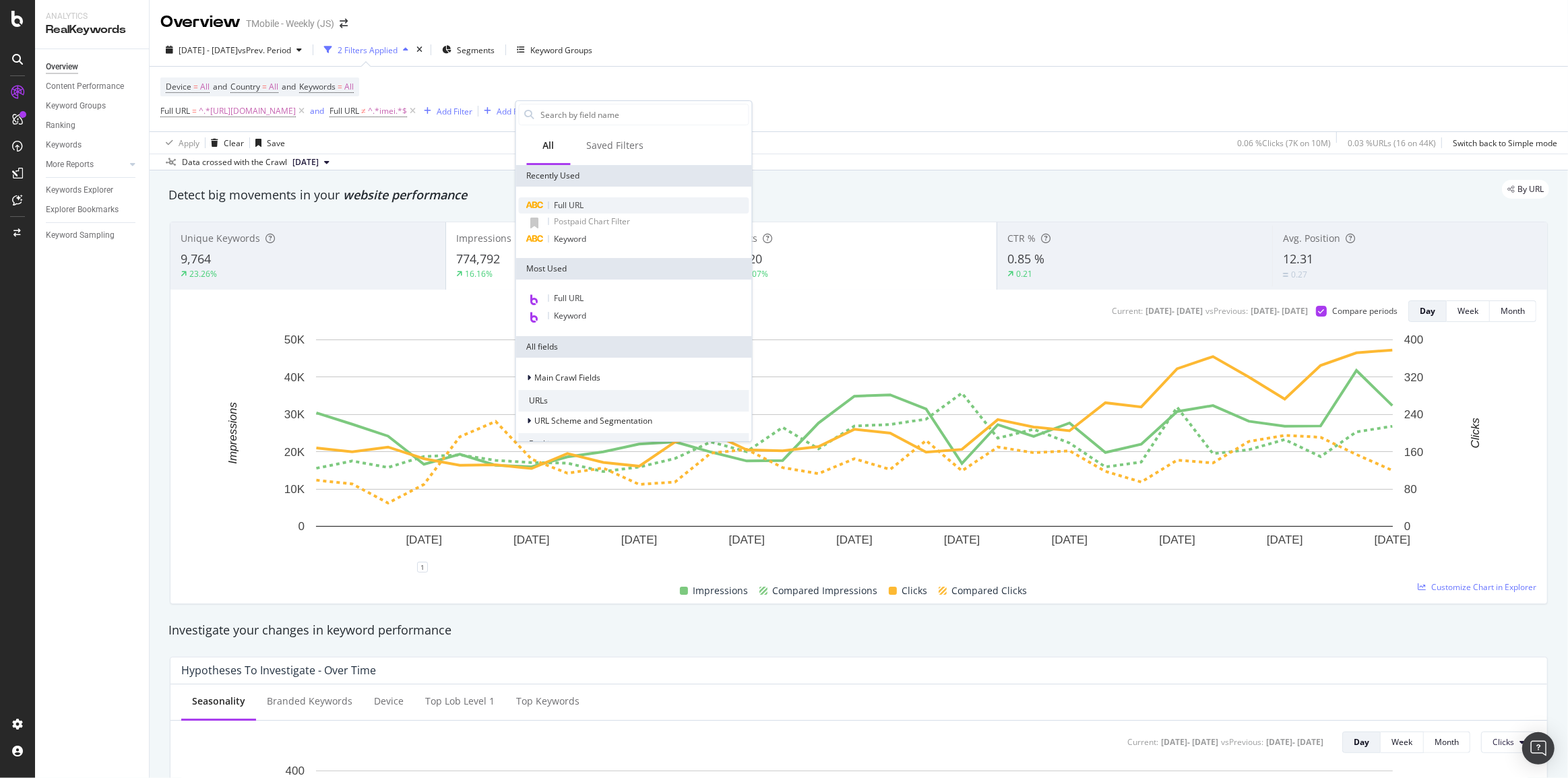
click at [589, 203] on div "Full URL" at bounding box center [634, 205] width 230 height 16
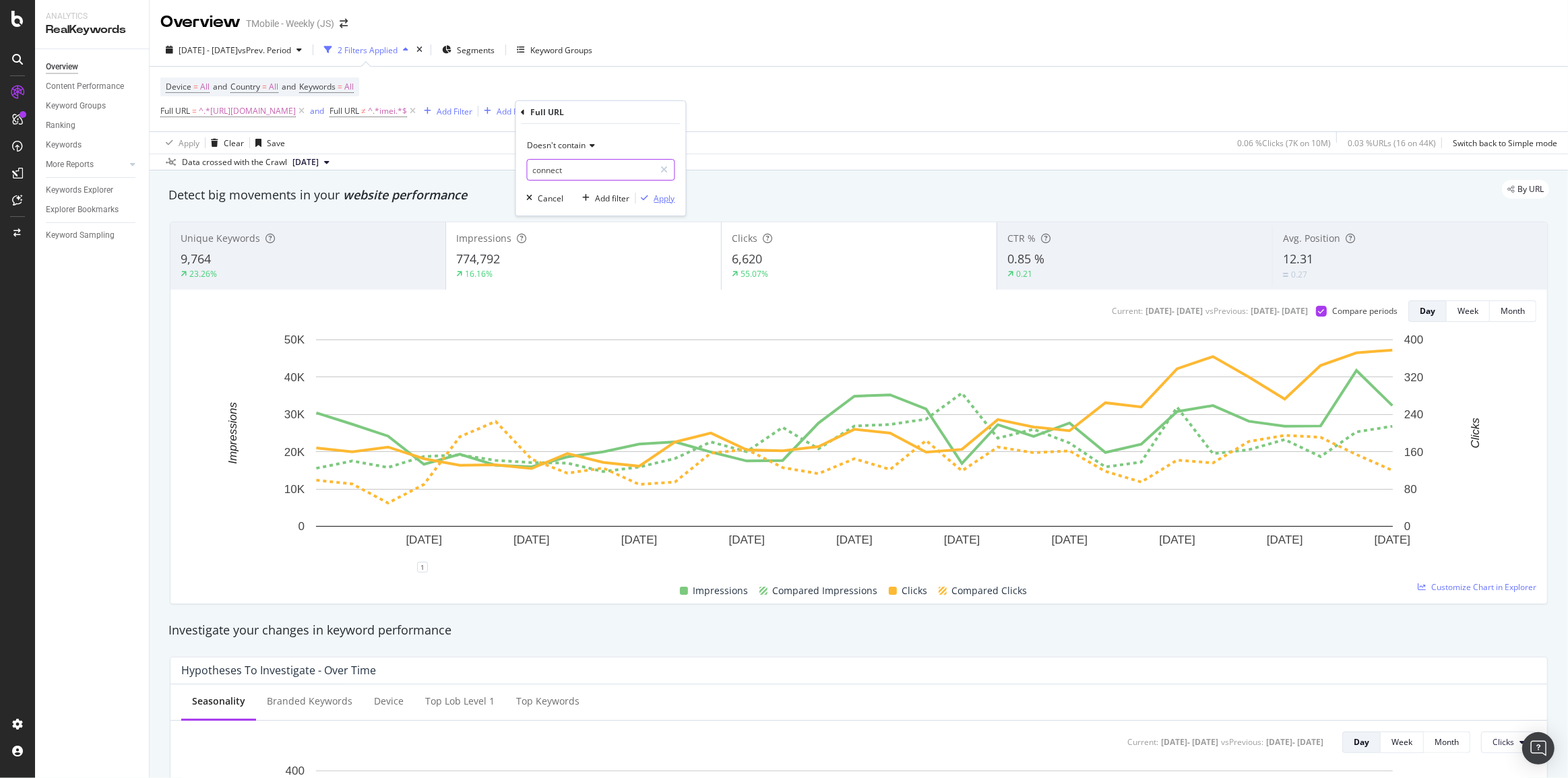
type input "connect"
click at [663, 196] on div "Apply" at bounding box center [664, 198] width 21 height 11
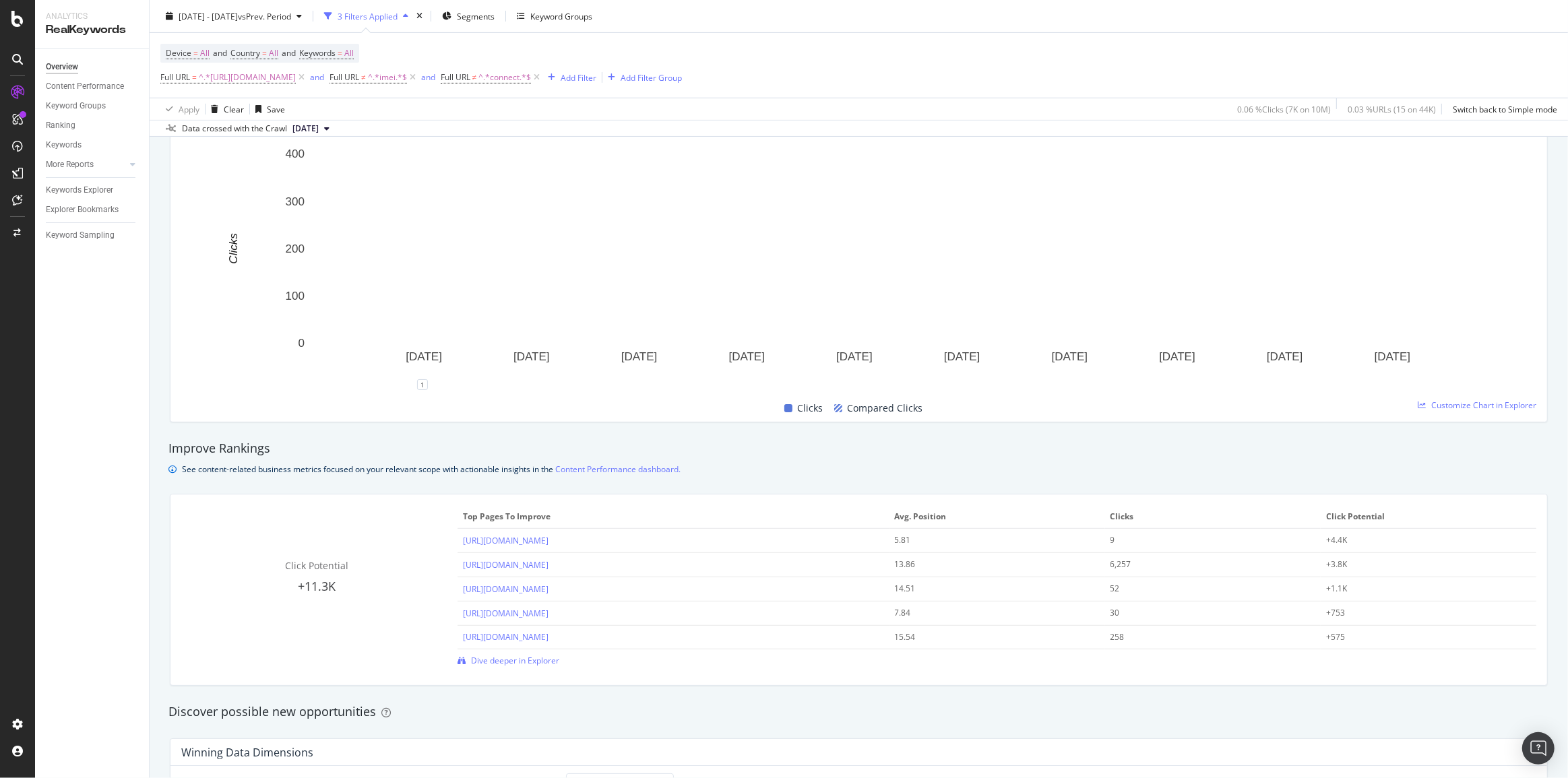
scroll to position [674, 0]
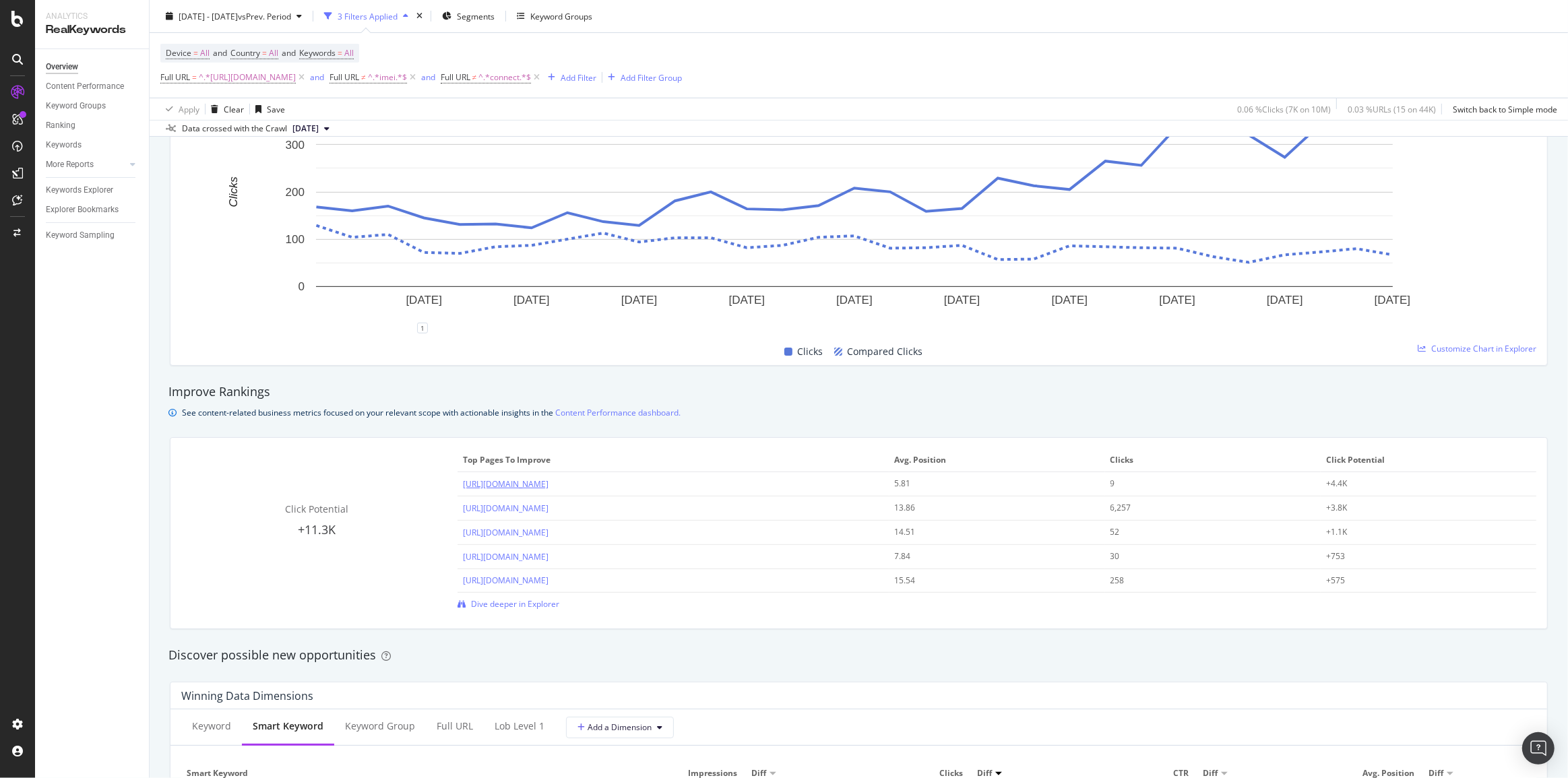
drag, startPoint x: 669, startPoint y: 507, endPoint x: 673, endPoint y: 490, distance: 17.5
click at [628, 490] on tbody "https://prepaid.t-mobile.com/bring-your-own-phone?brand=TMOPrepaid&cmpid=MGPR_P…" at bounding box center [997, 532] width 1079 height 120
click at [395, 558] on div "Click Potential +11.3K Top pages to improve Avg. Position Clicks Click Potentia…" at bounding box center [859, 529] width 1355 height 161
drag, startPoint x: 664, startPoint y: 532, endPoint x: 460, endPoint y: 538, distance: 204.1
click at [463, 538] on div "https://prepaid.t-mobile.com/bring-your-own-phone" at bounding box center [673, 532] width 420 height 13
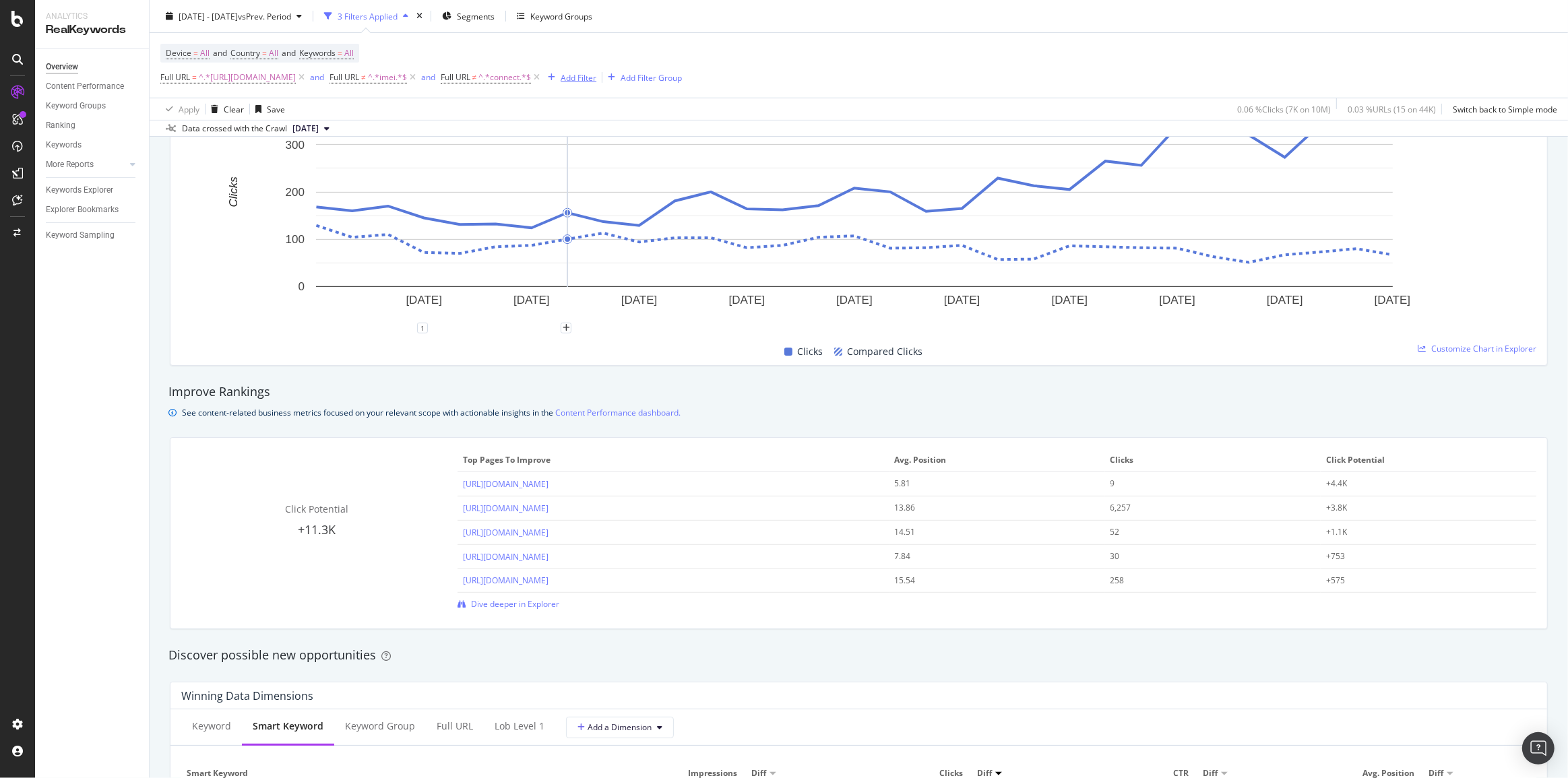
click at [596, 79] on div "Add Filter" at bounding box center [578, 77] width 35 height 11
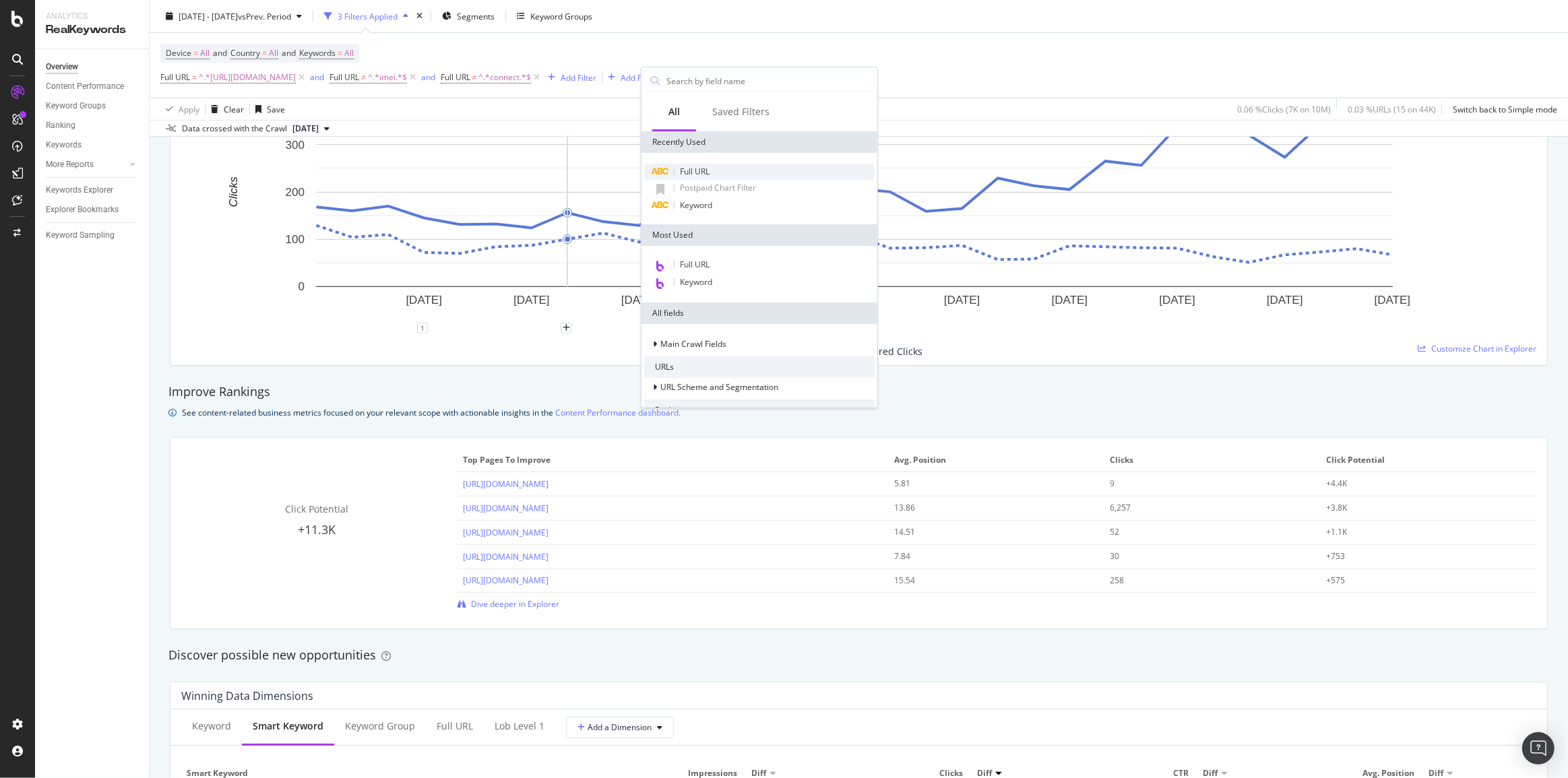
click at [700, 171] on span "Full URL" at bounding box center [695, 171] width 30 height 11
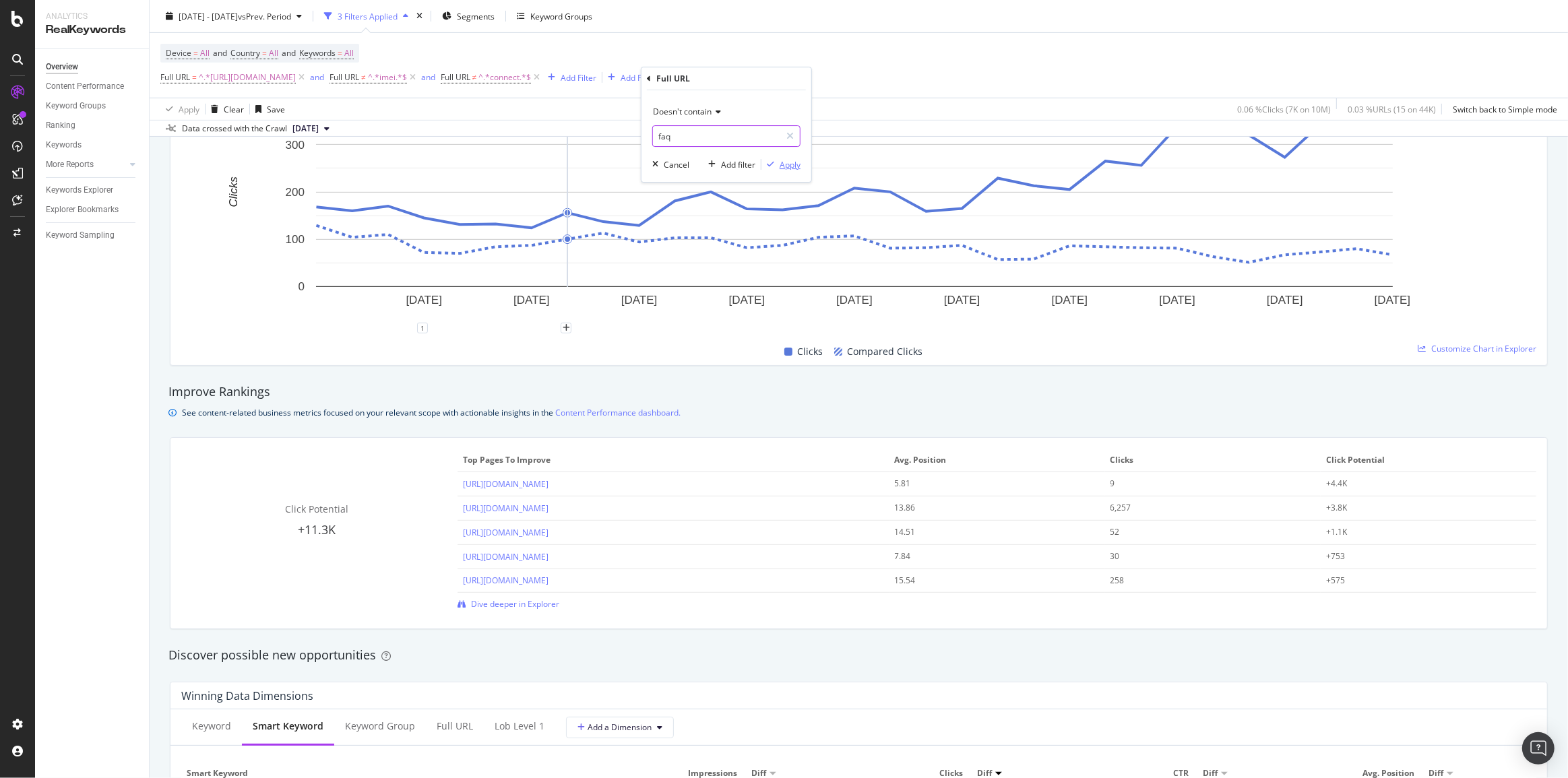
type input "faq"
click at [788, 168] on div "Apply" at bounding box center [790, 164] width 21 height 11
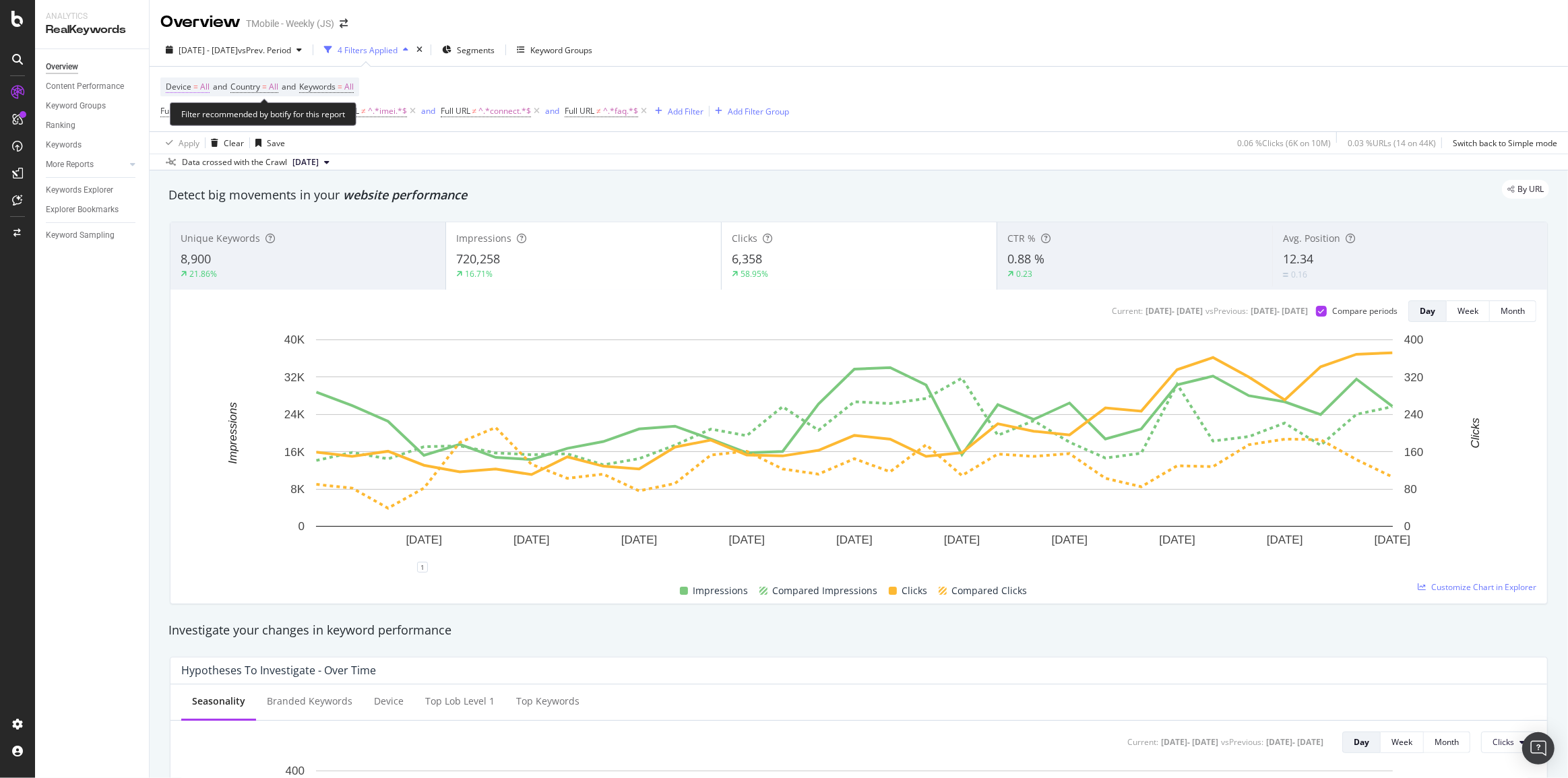
click at [205, 89] on span "All" at bounding box center [204, 86] width 9 height 19
click at [581, 82] on div "Device = All and Country = All and Keywords = All Full URL = ^.*https://prepaid…" at bounding box center [474, 98] width 629 height 43
click at [1310, 255] on div "12.34" at bounding box center [1410, 259] width 254 height 18
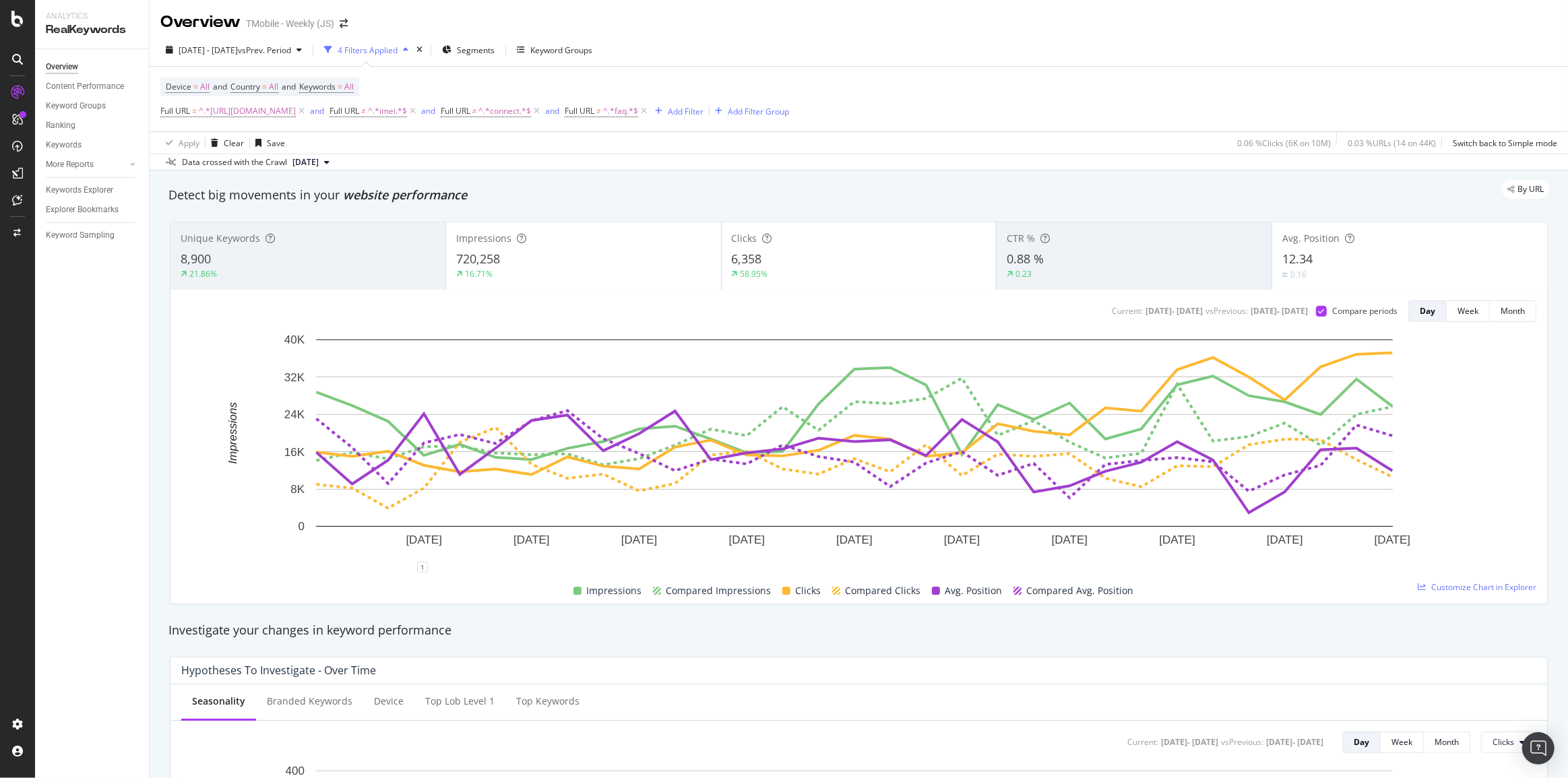
drag, startPoint x: 1010, startPoint y: 592, endPoint x: 1002, endPoint y: 624, distance: 33.0
click at [1002, 624] on div "Investigate your changes in keyword performance" at bounding box center [859, 630] width 1381 height 18
click at [601, 268] on div "720,258" at bounding box center [583, 259] width 254 height 18
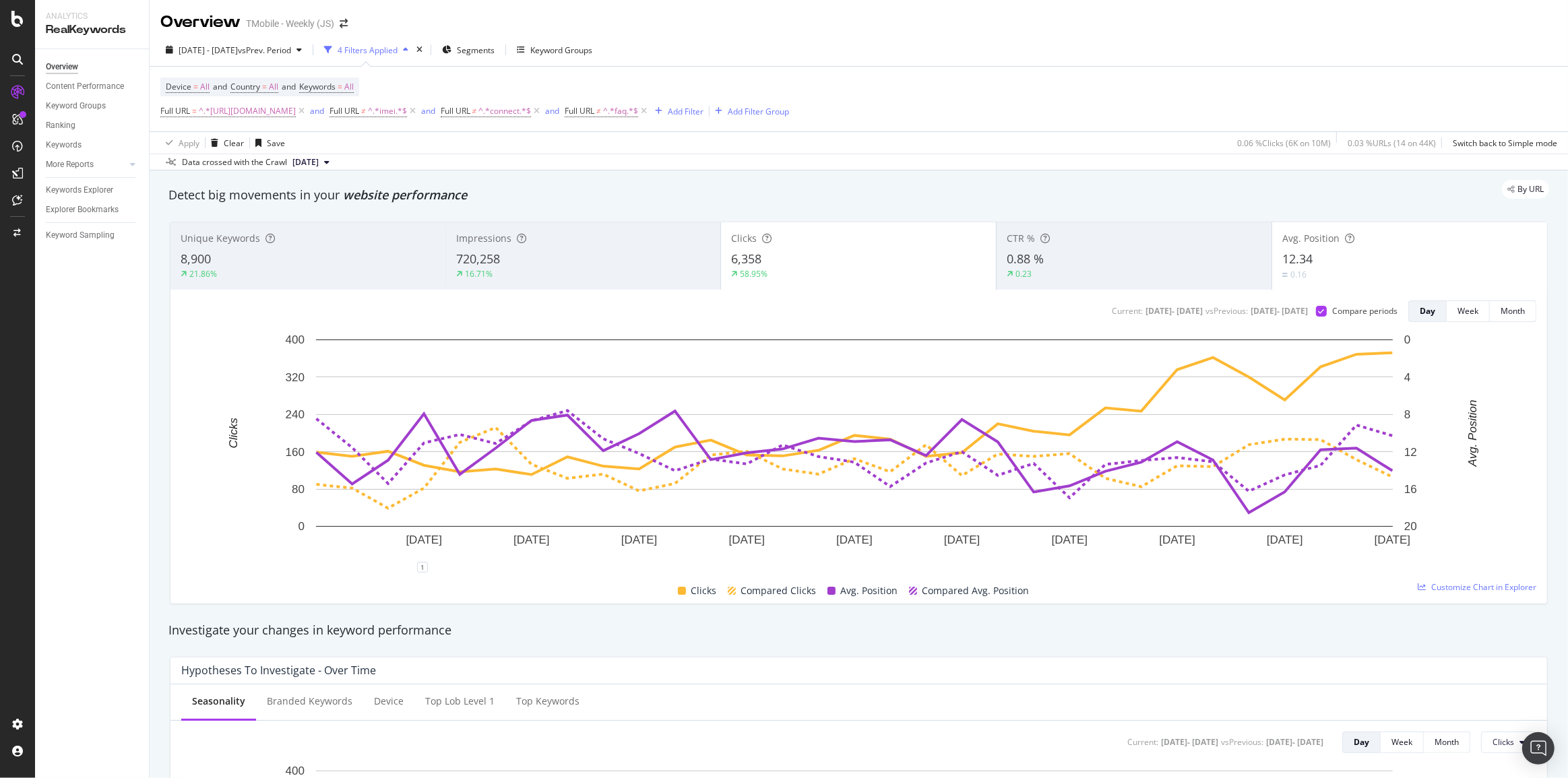
click at [603, 261] on div "720,258" at bounding box center [583, 259] width 254 height 18
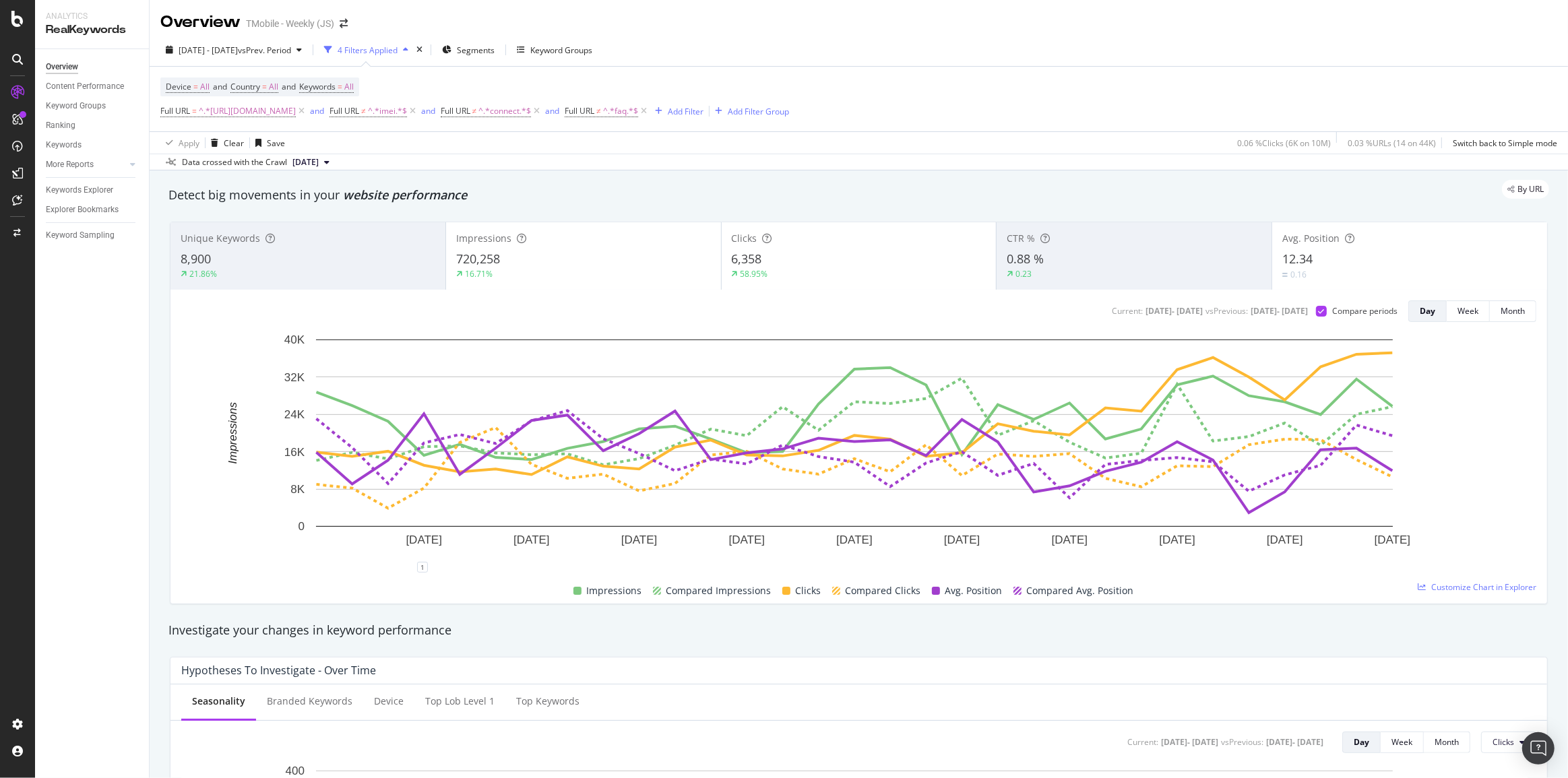
click at [890, 268] on div "6,358" at bounding box center [858, 259] width 254 height 18
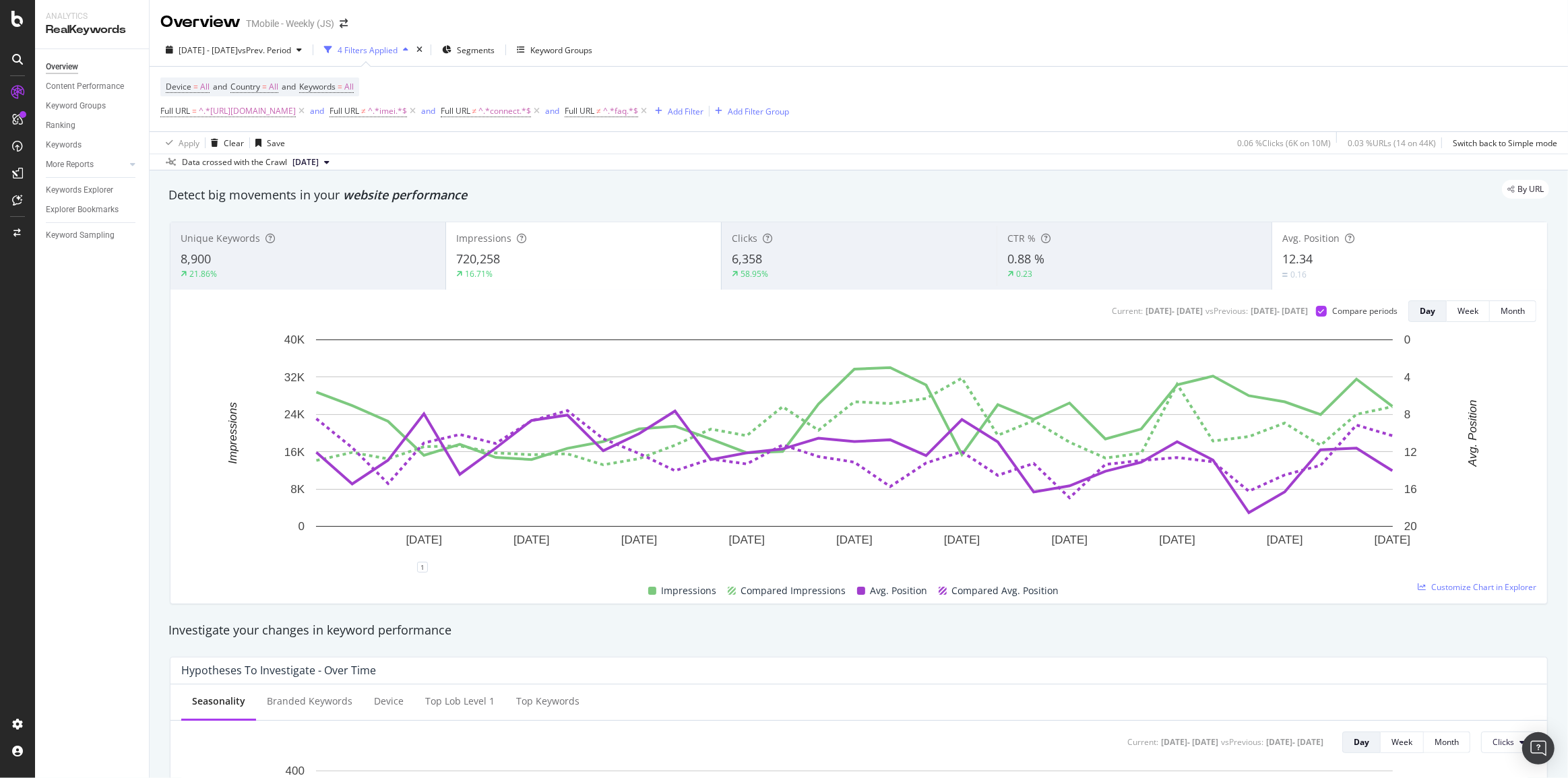
click at [659, 274] on div "16.71%" at bounding box center [583, 274] width 254 height 12
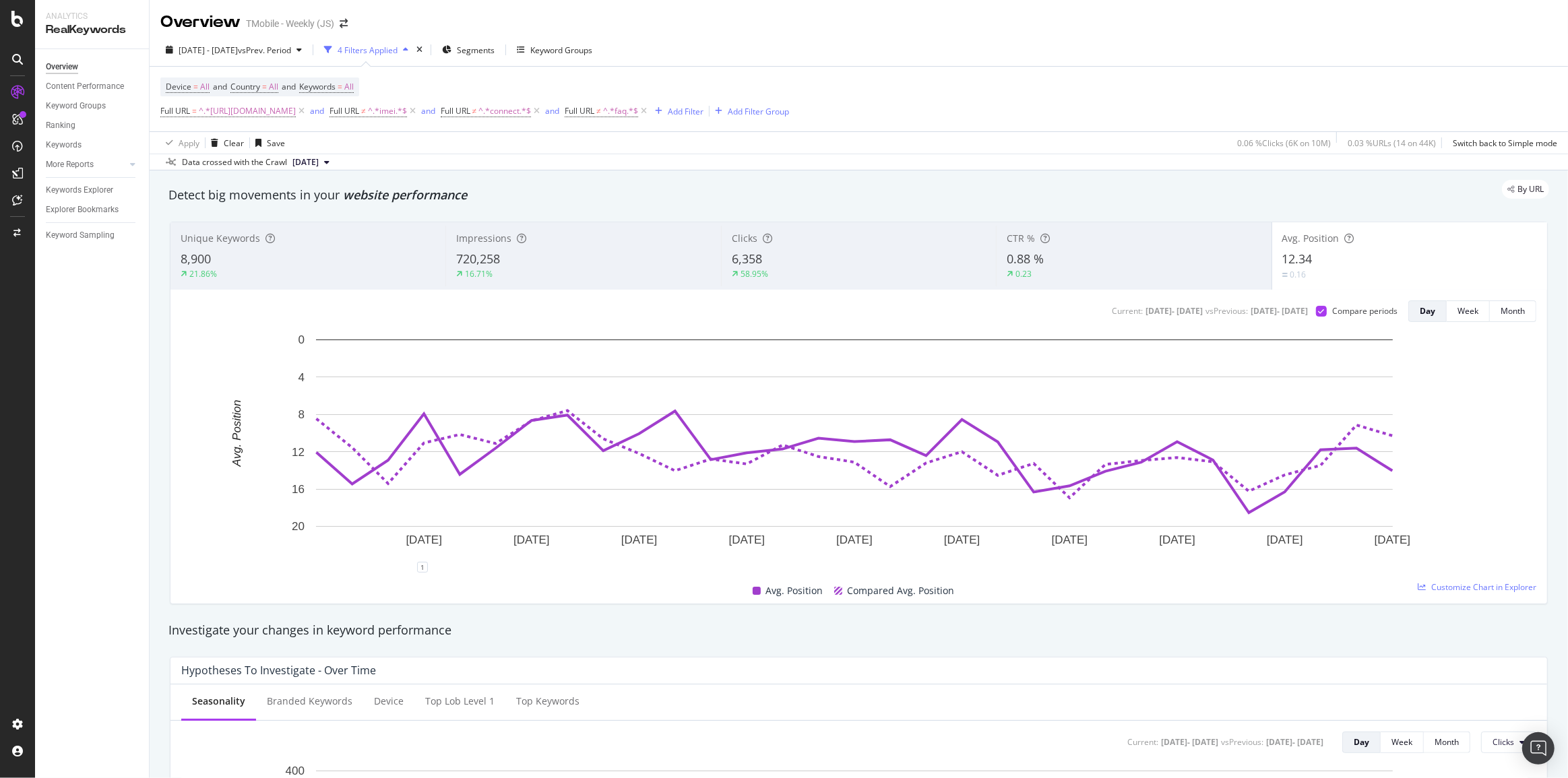
click at [208, 262] on span "8,900" at bounding box center [196, 259] width 30 height 16
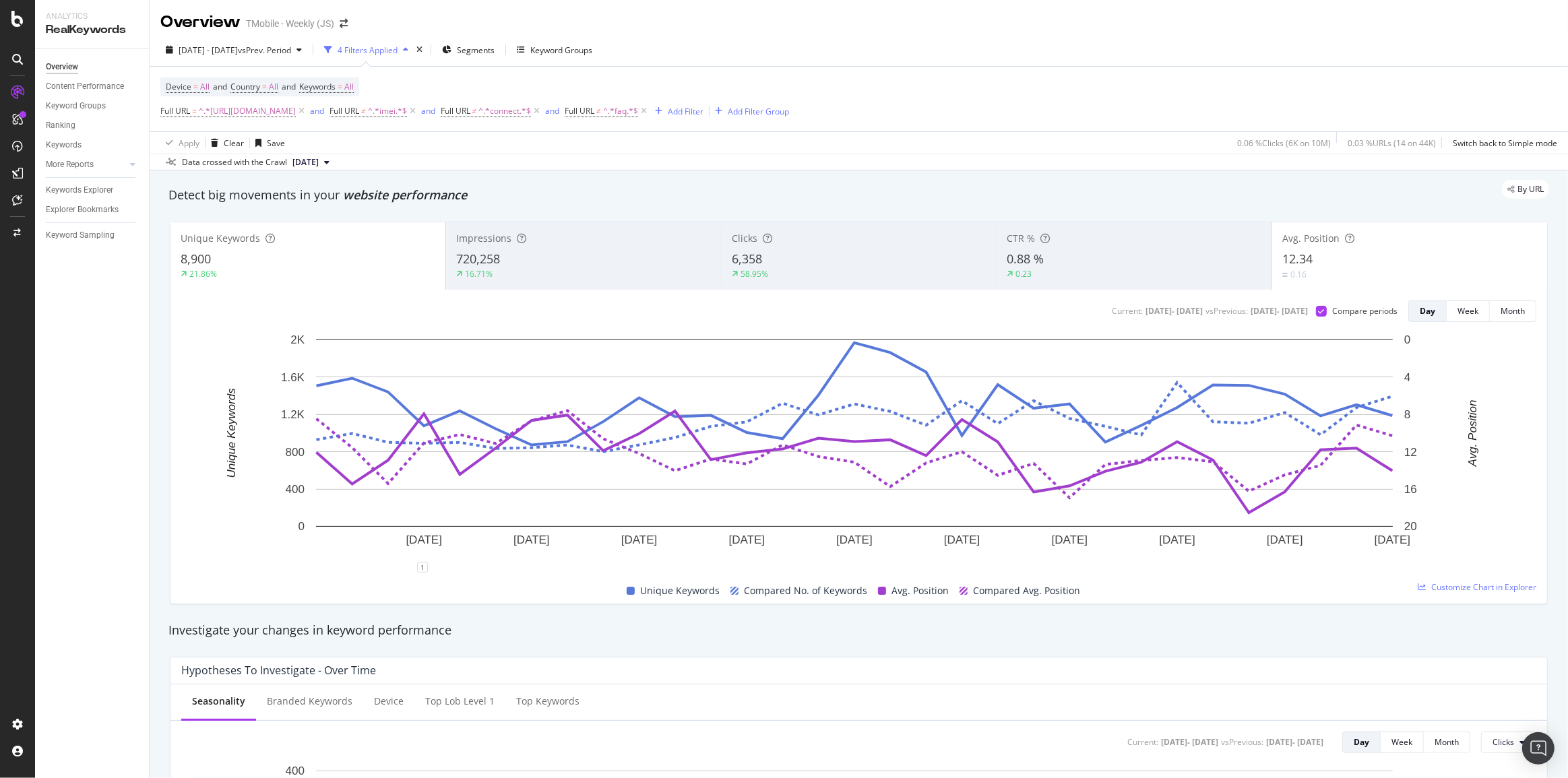
click at [1350, 255] on div "12.34" at bounding box center [1409, 259] width 254 height 18
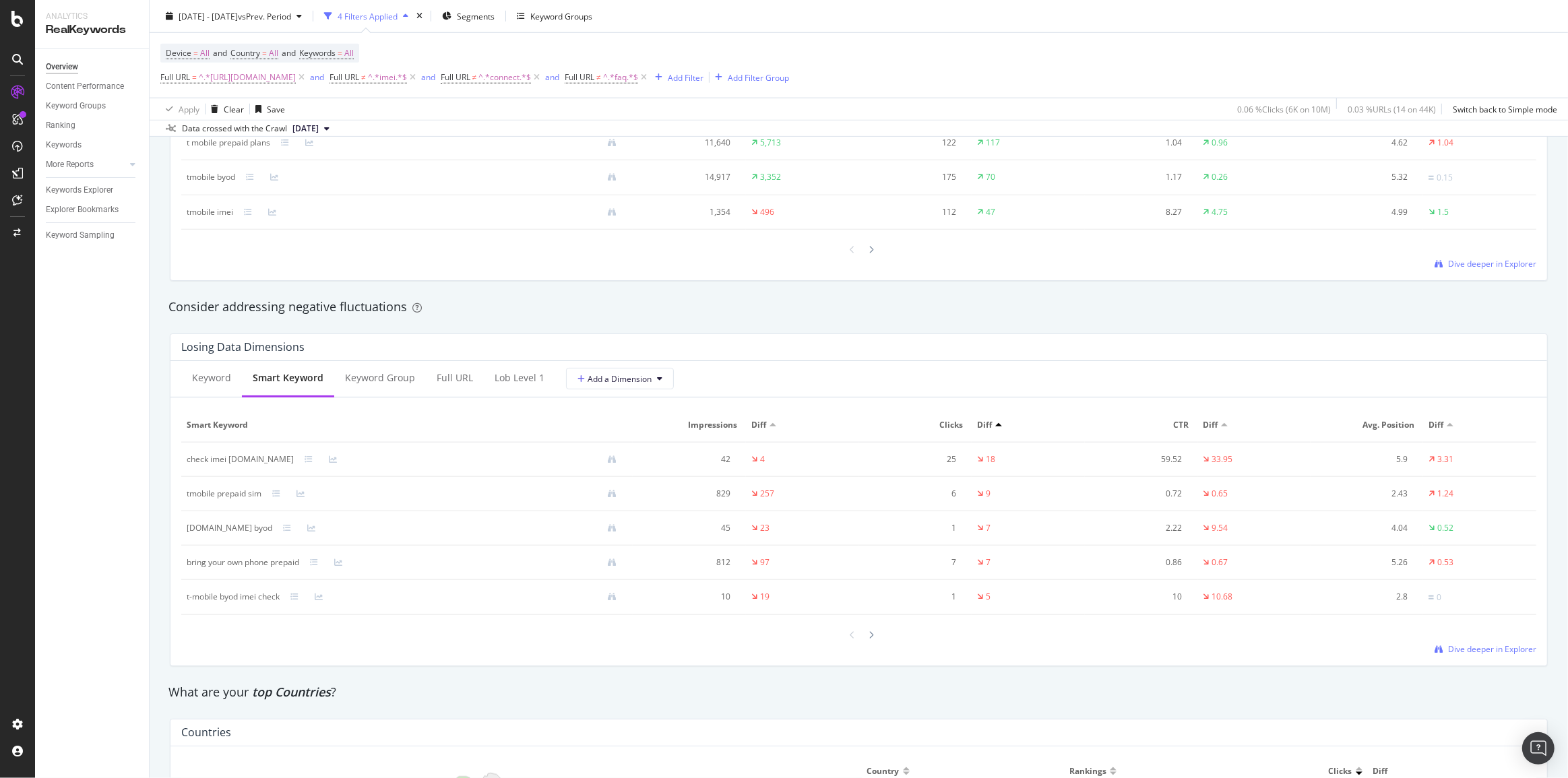
scroll to position [1408, 0]
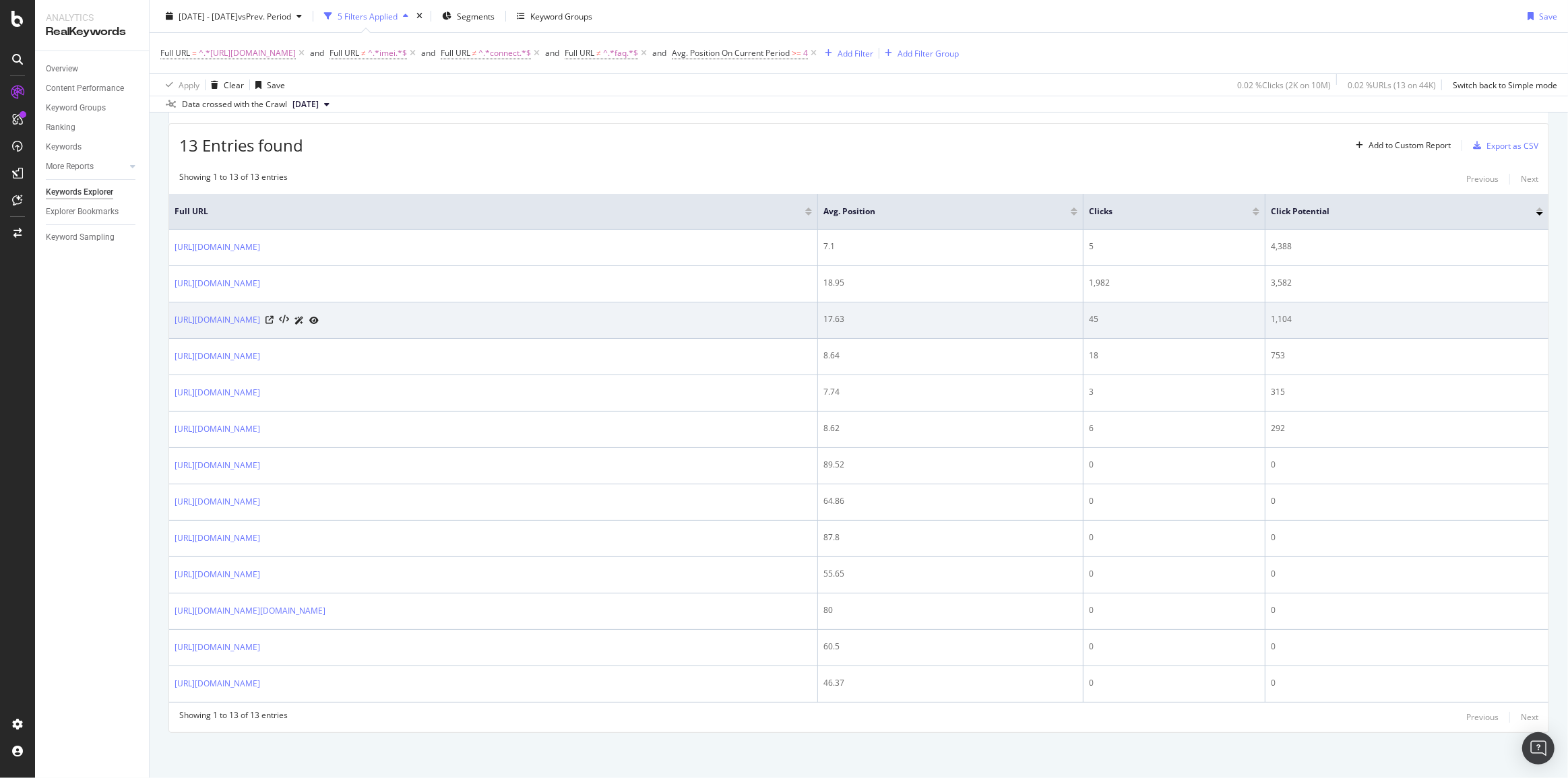
scroll to position [81, 0]
